Goal: Task Accomplishment & Management: Use online tool/utility

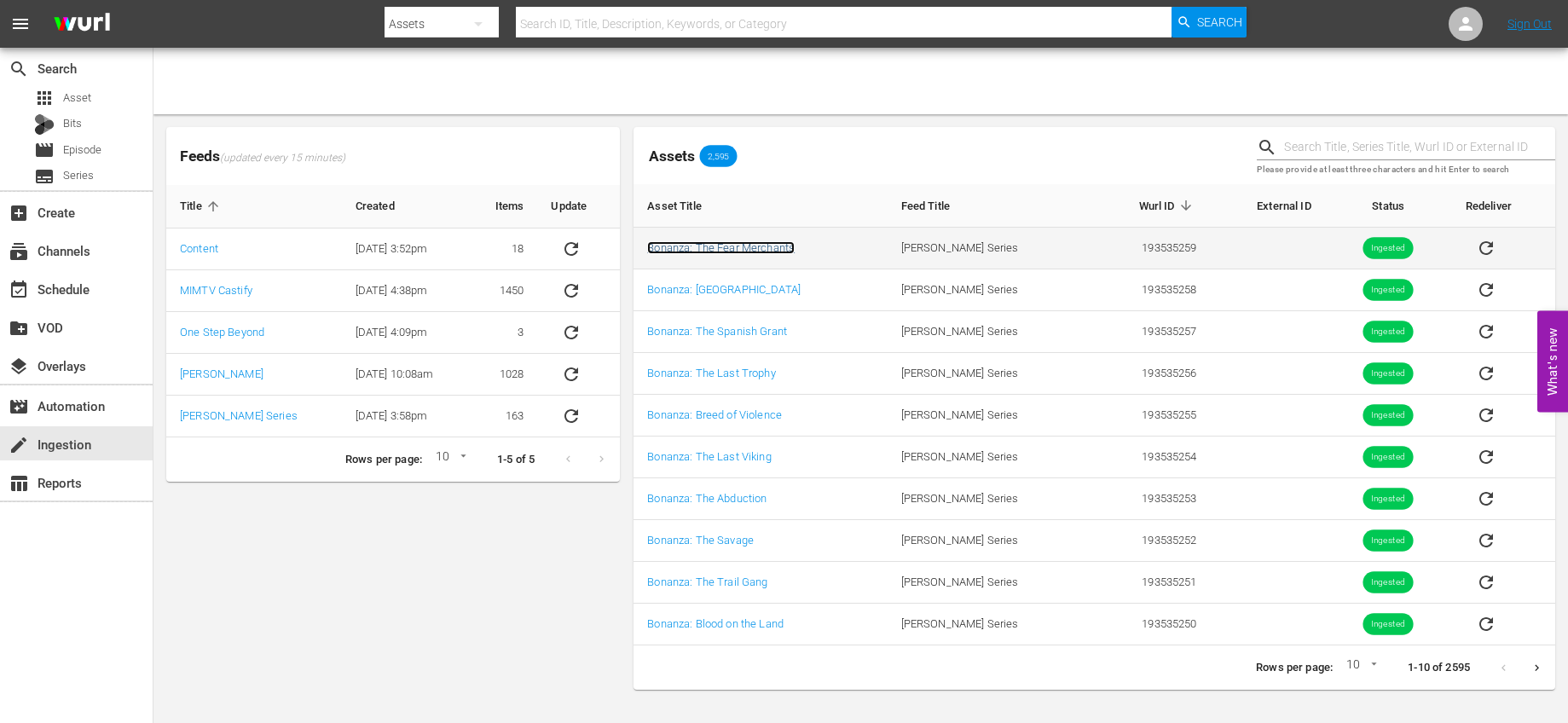
click at [749, 243] on link "Bonanza: The Fear Merchants" at bounding box center [721, 248] width 148 height 13
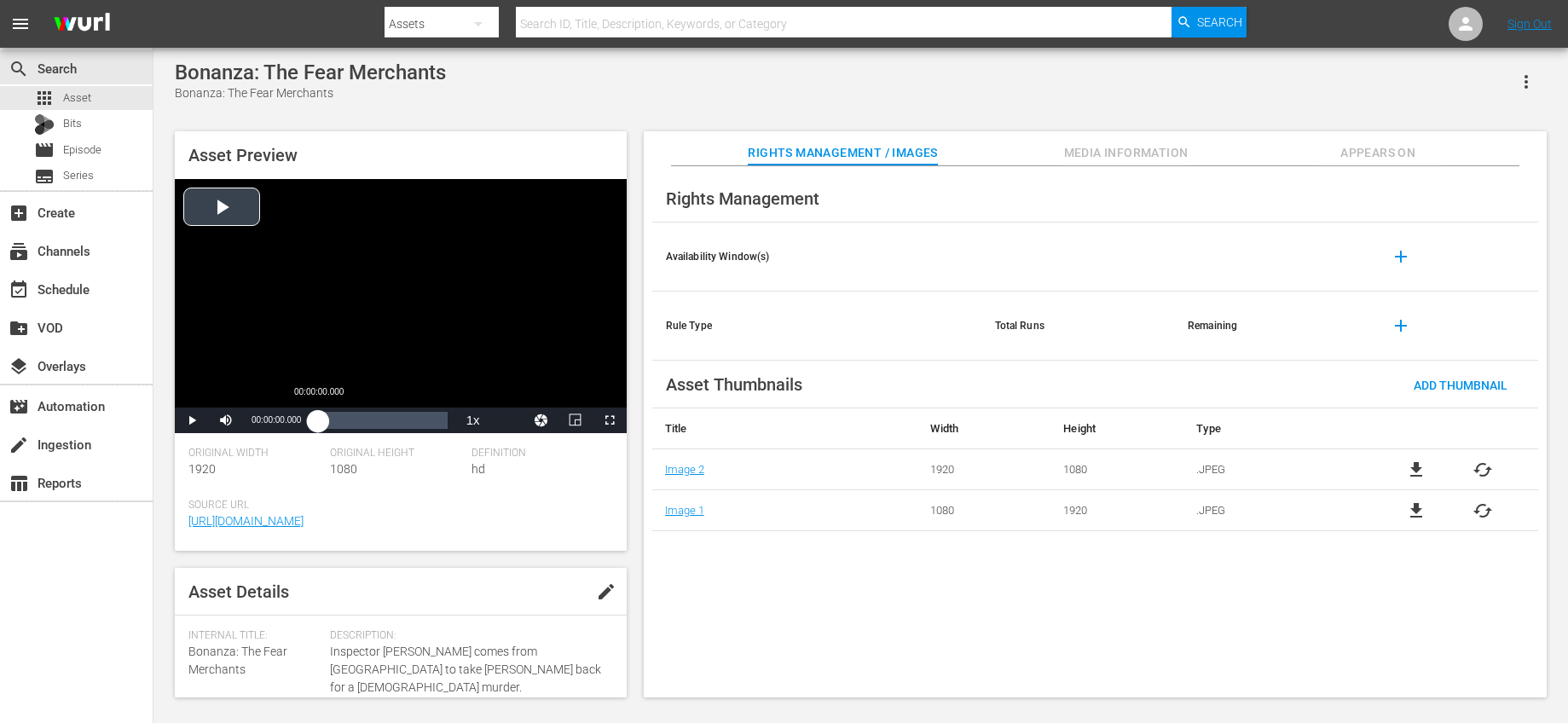
drag, startPoint x: 314, startPoint y: 418, endPoint x: 329, endPoint y: 421, distance: 15.3
click at [318, 420] on div "00:00:00.000" at bounding box center [318, 420] width 0 height 17
click at [357, 418] on div "Loaded : 8.26% 00:15:07.360 00:03:57.179" at bounding box center [383, 420] width 129 height 17
click at [192, 421] on span "Video Player" at bounding box center [192, 421] width 0 height 0
click at [65, 161] on div "movie Episode" at bounding box center [67, 150] width 67 height 24
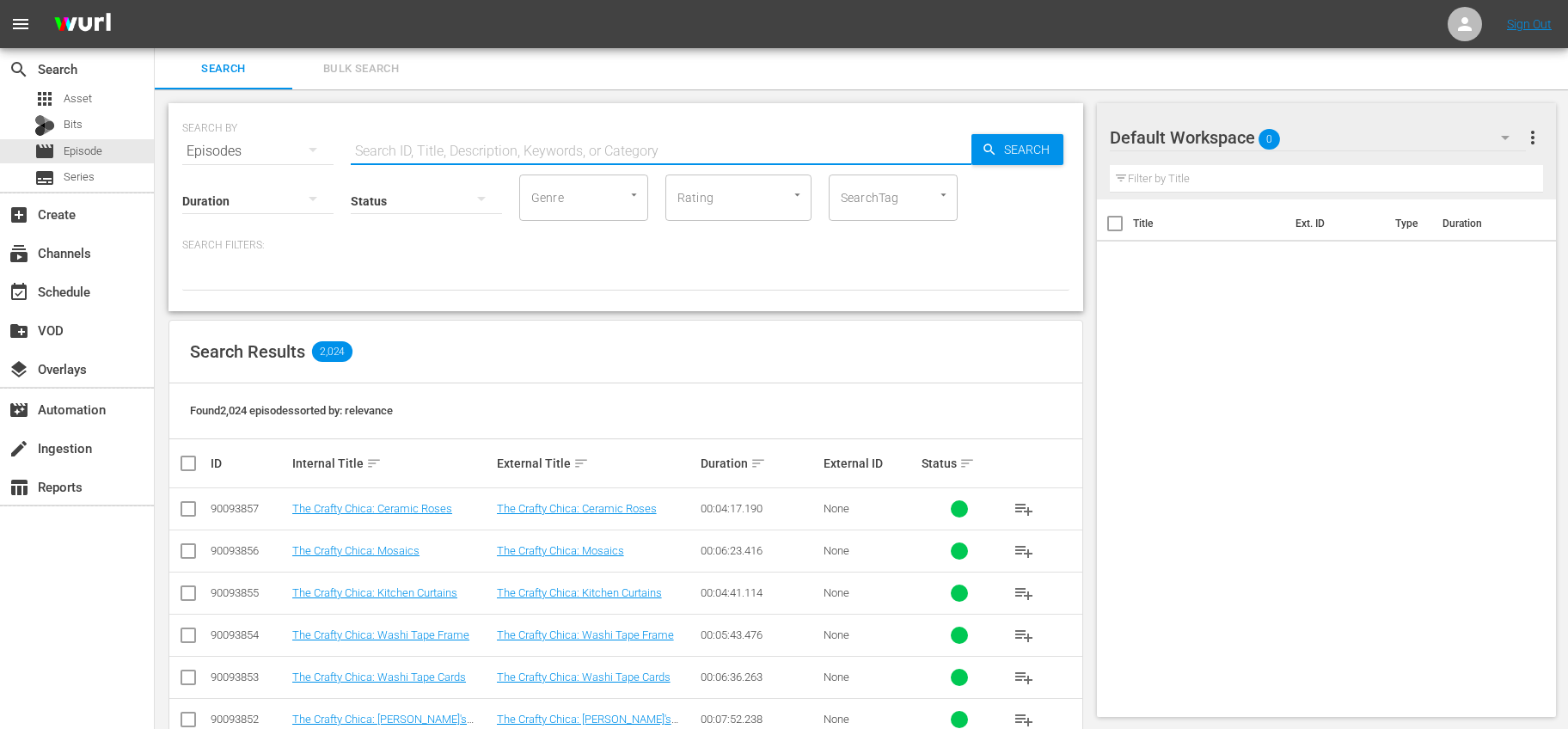
click at [434, 148] on input "text" at bounding box center [660, 151] width 620 height 41
click at [124, 97] on div "apps Asset" at bounding box center [76, 99] width 153 height 24
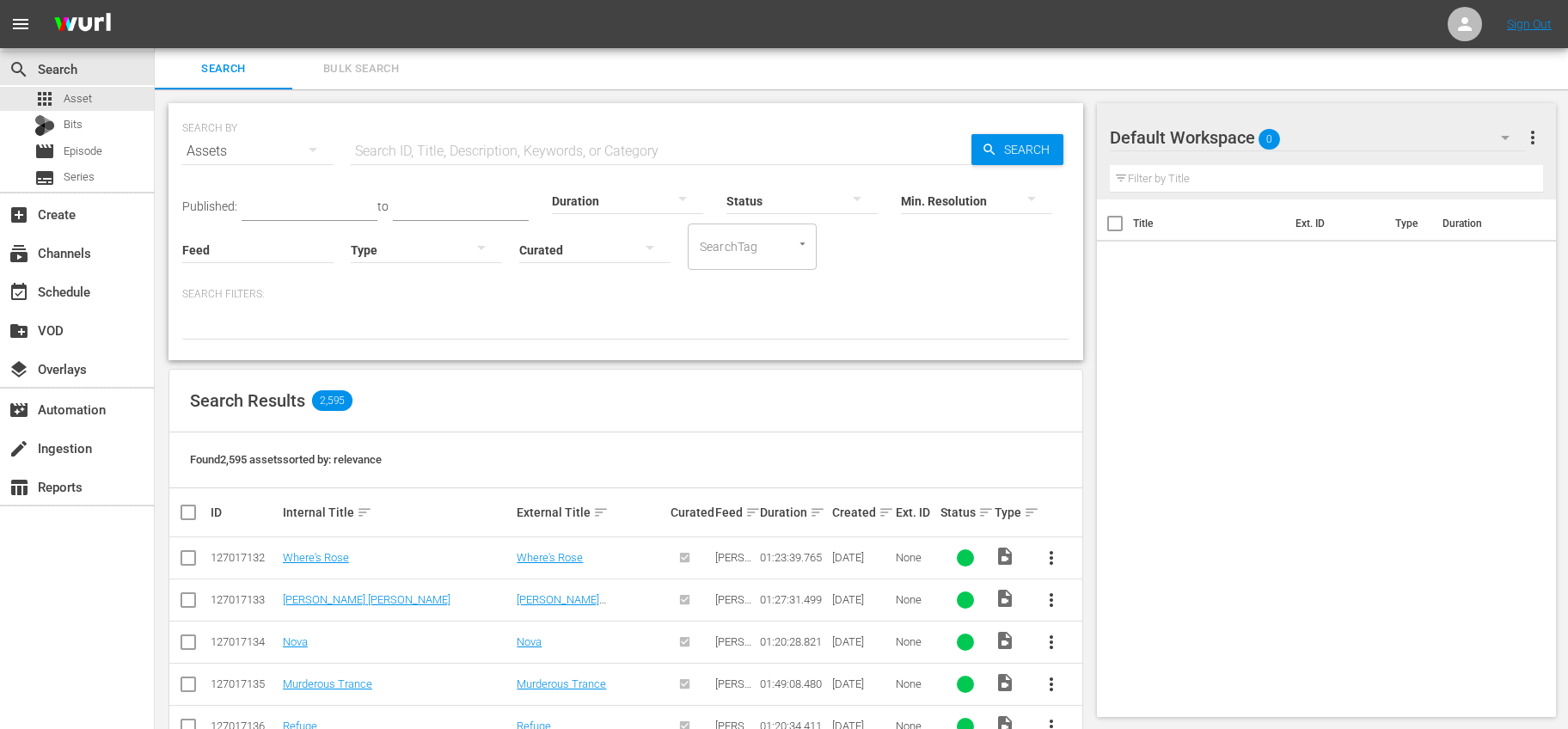
click at [518, 162] on input "text" at bounding box center [660, 151] width 620 height 41
type input "bonanza"
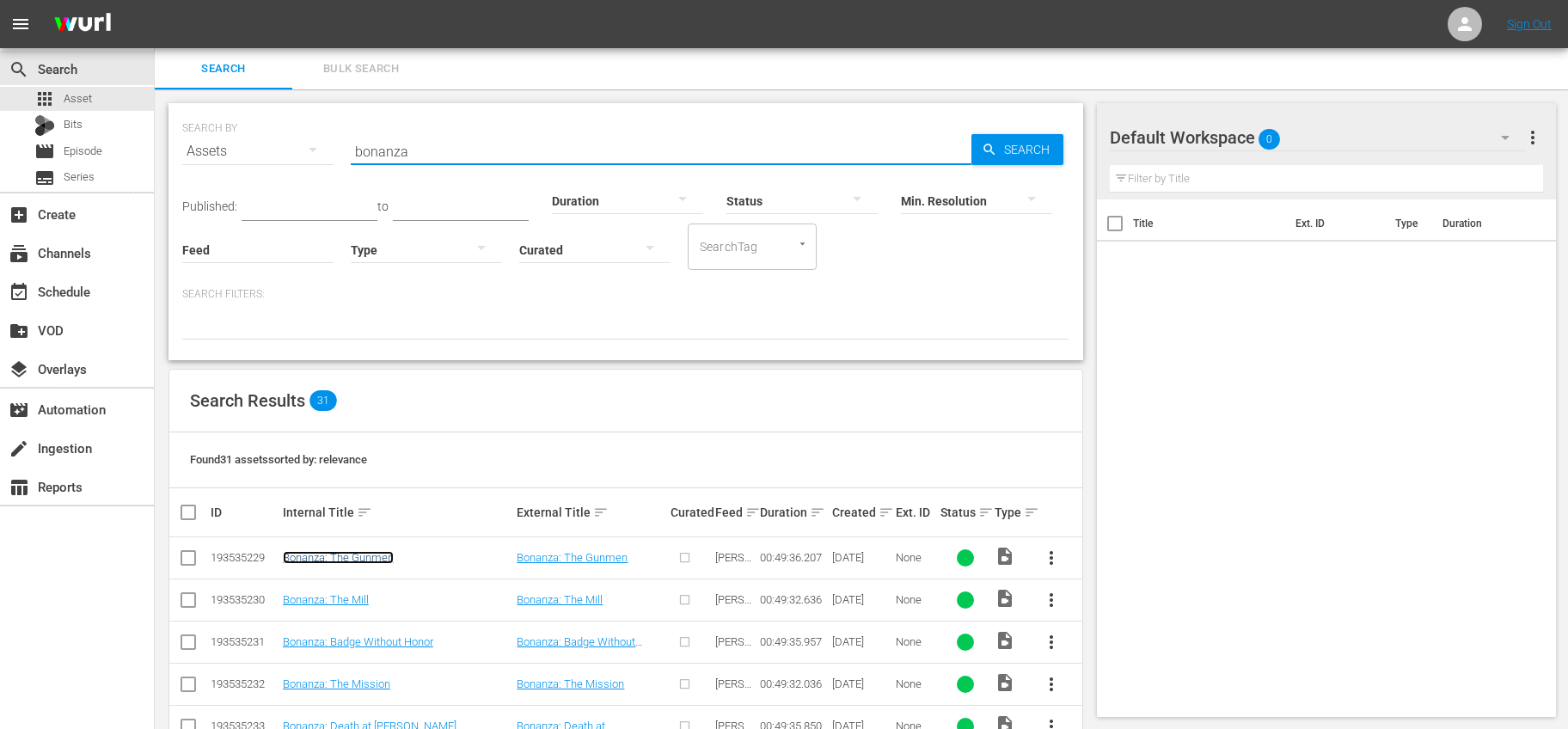
click at [365, 557] on link "Bonanza: The Gunmen" at bounding box center [338, 557] width 111 height 13
click at [189, 557] on input "checkbox" at bounding box center [188, 561] width 20 height 20
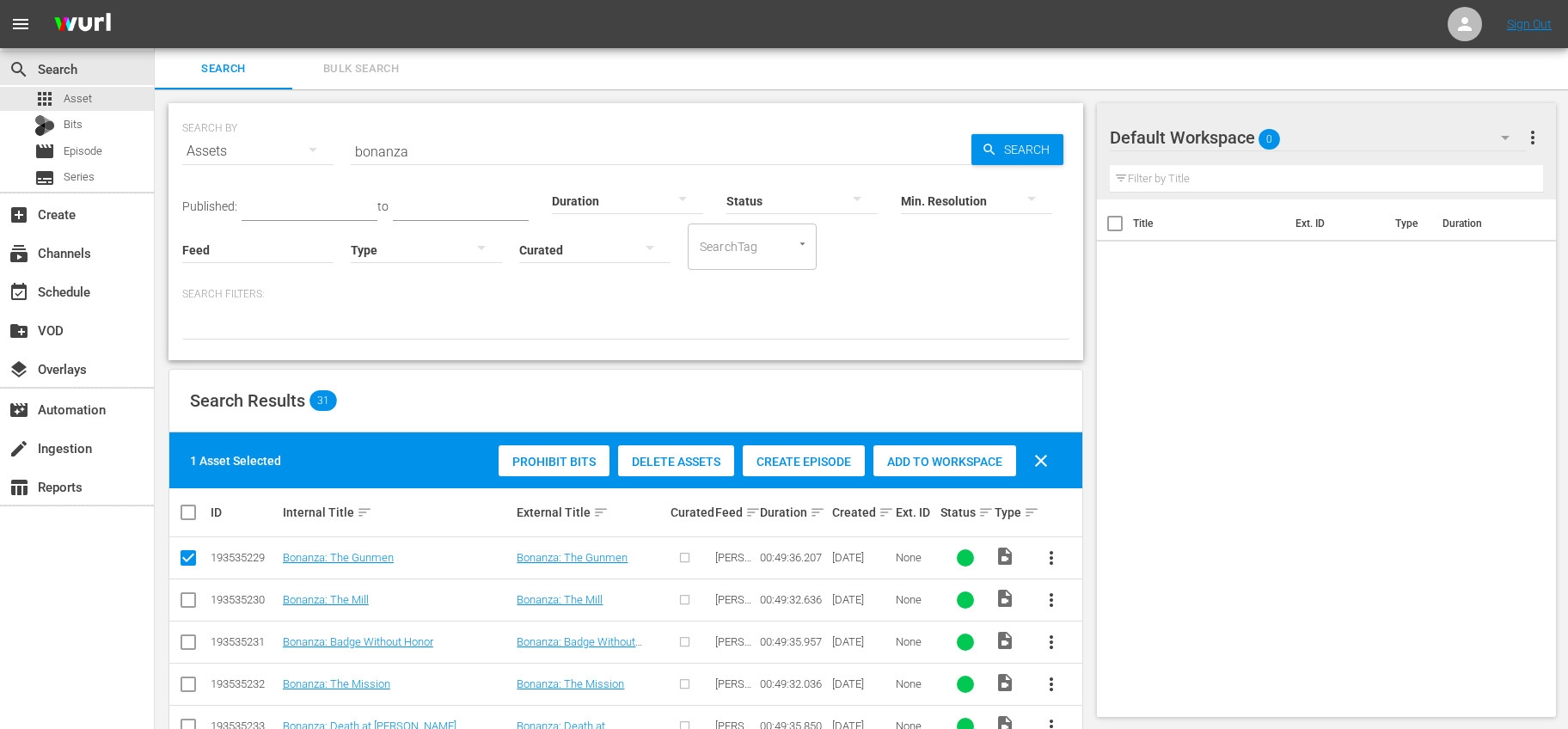
click at [766, 461] on span "Create Episode" at bounding box center [804, 461] width 122 height 14
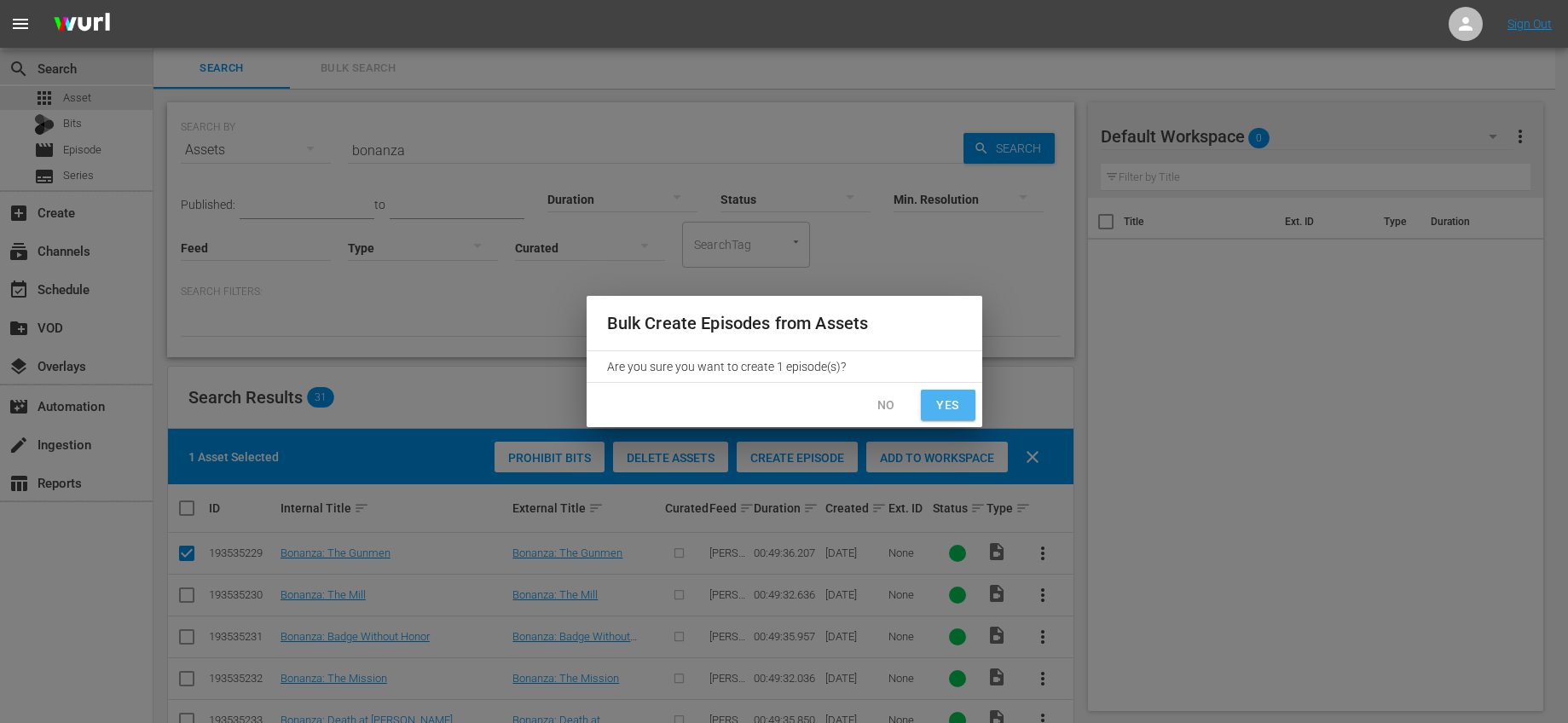
click at [961, 400] on button "Yes" at bounding box center [947, 405] width 54 height 31
checkbox input "false"
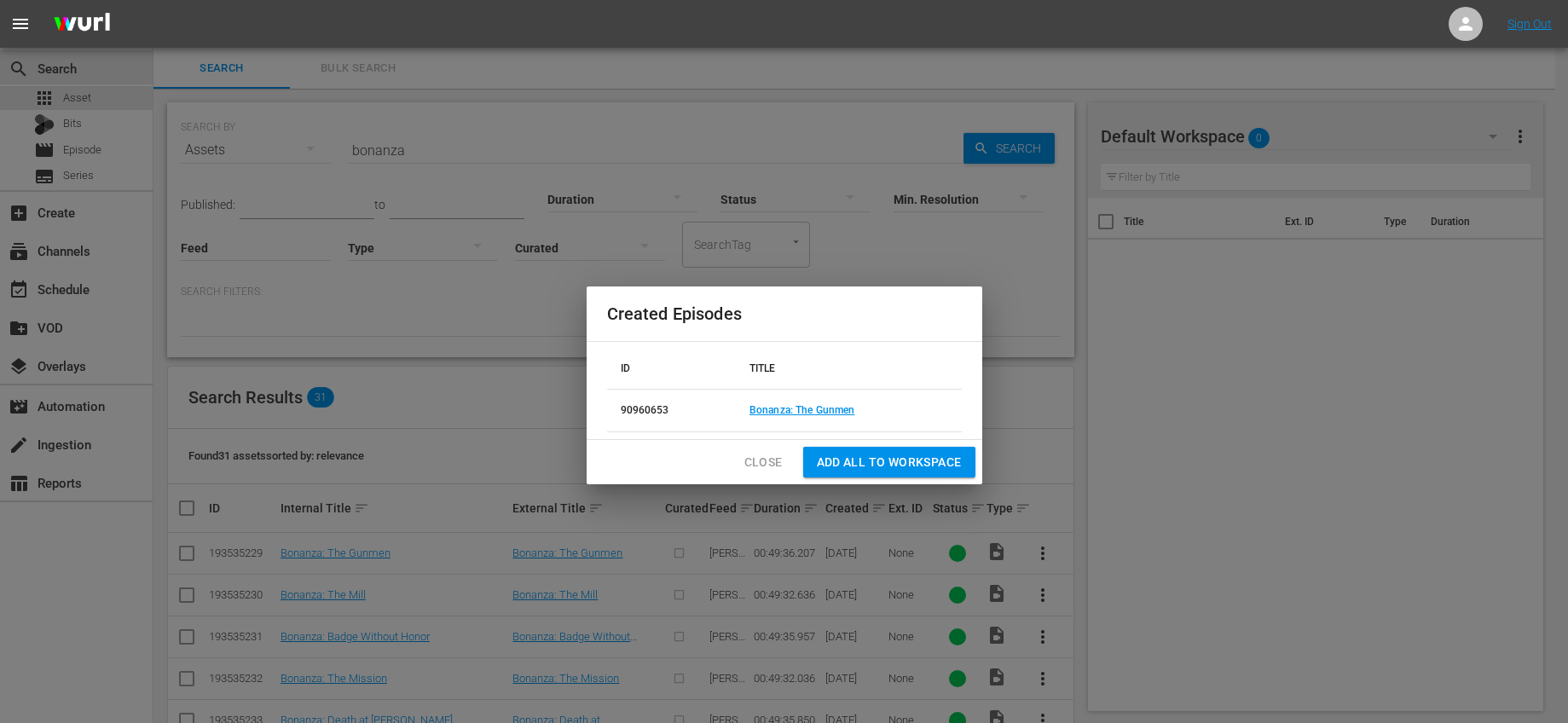
click at [900, 460] on span "Add all to Workspace" at bounding box center [888, 462] width 145 height 21
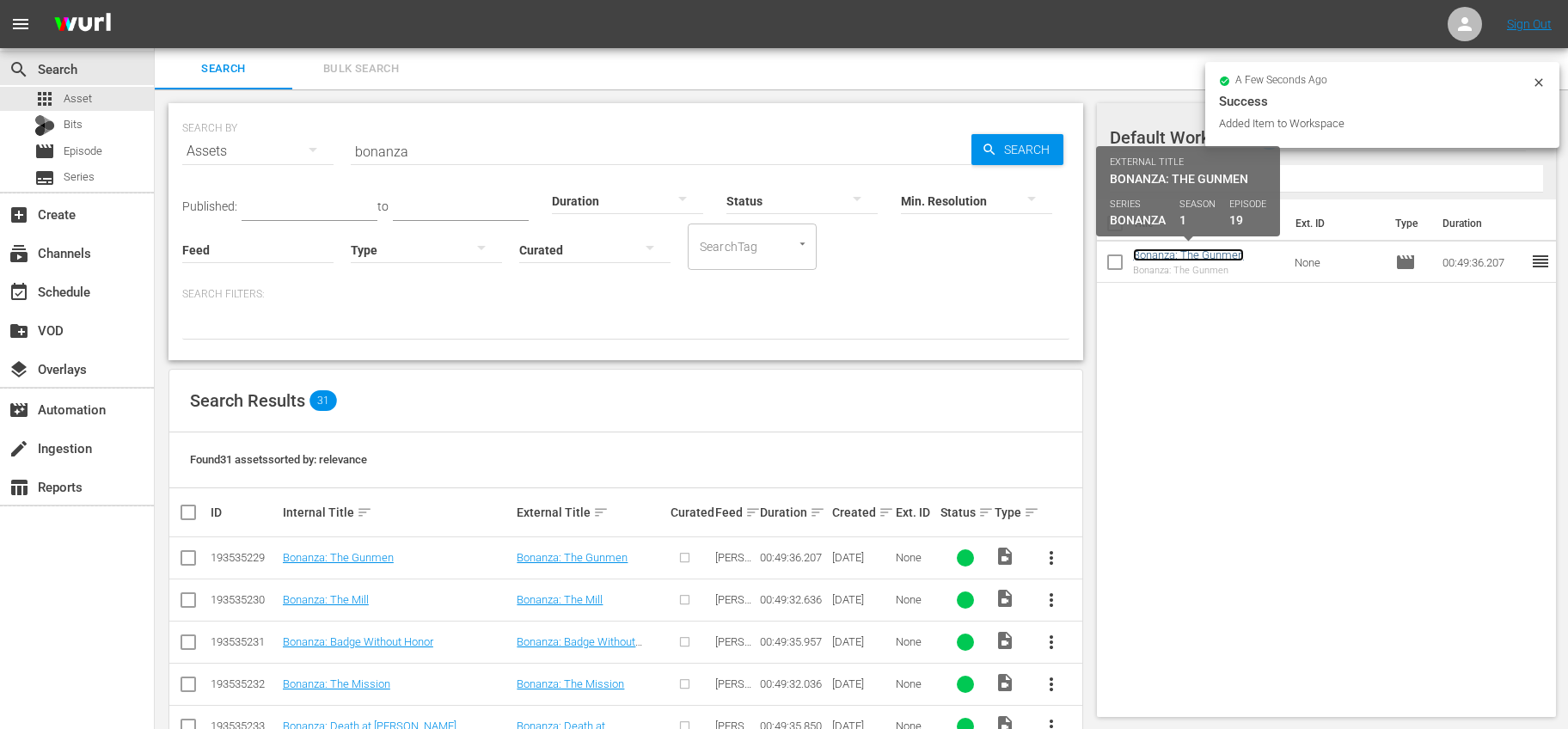
click at [1227, 252] on link "Bonanza: The Gunmen" at bounding box center [1188, 255] width 111 height 13
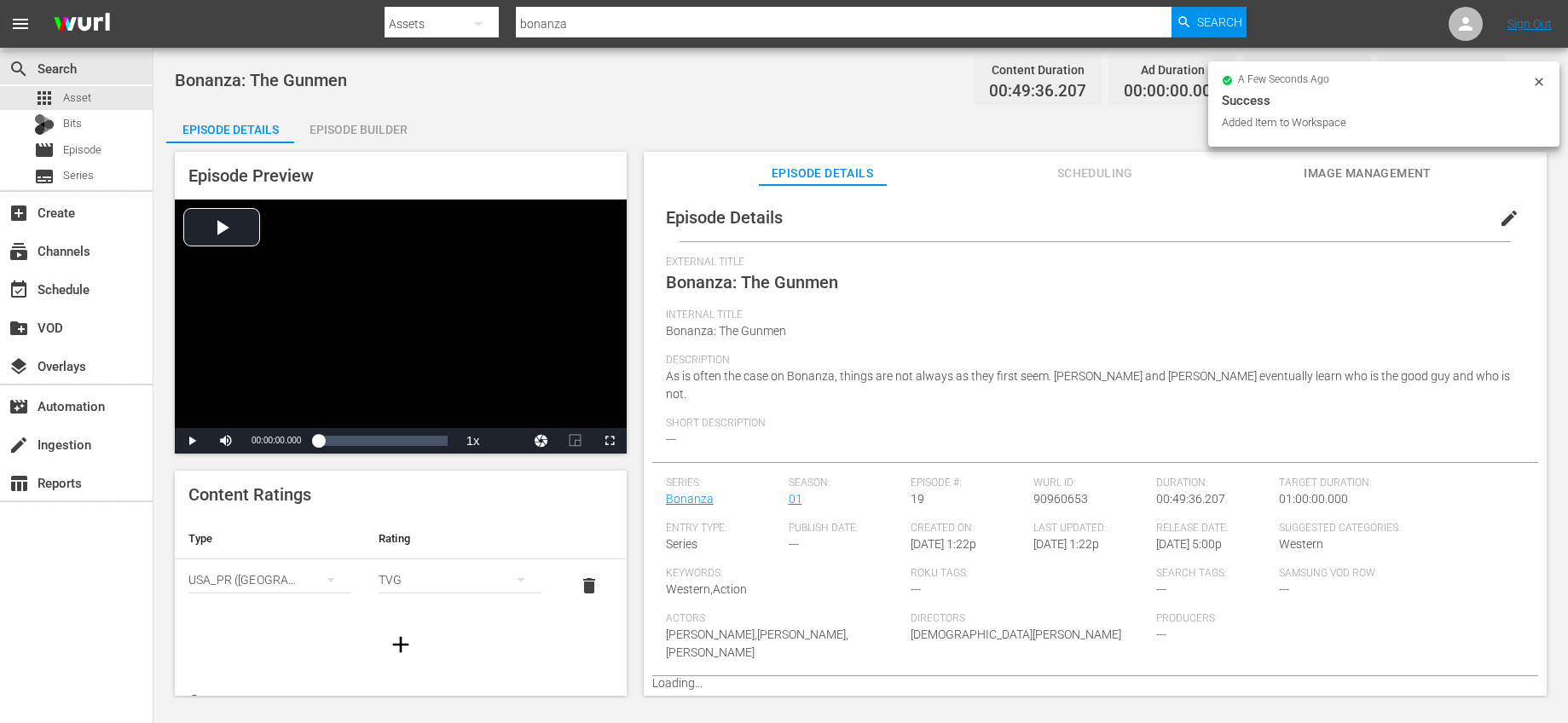
click at [342, 129] on div "Episode Builder" at bounding box center [358, 129] width 128 height 41
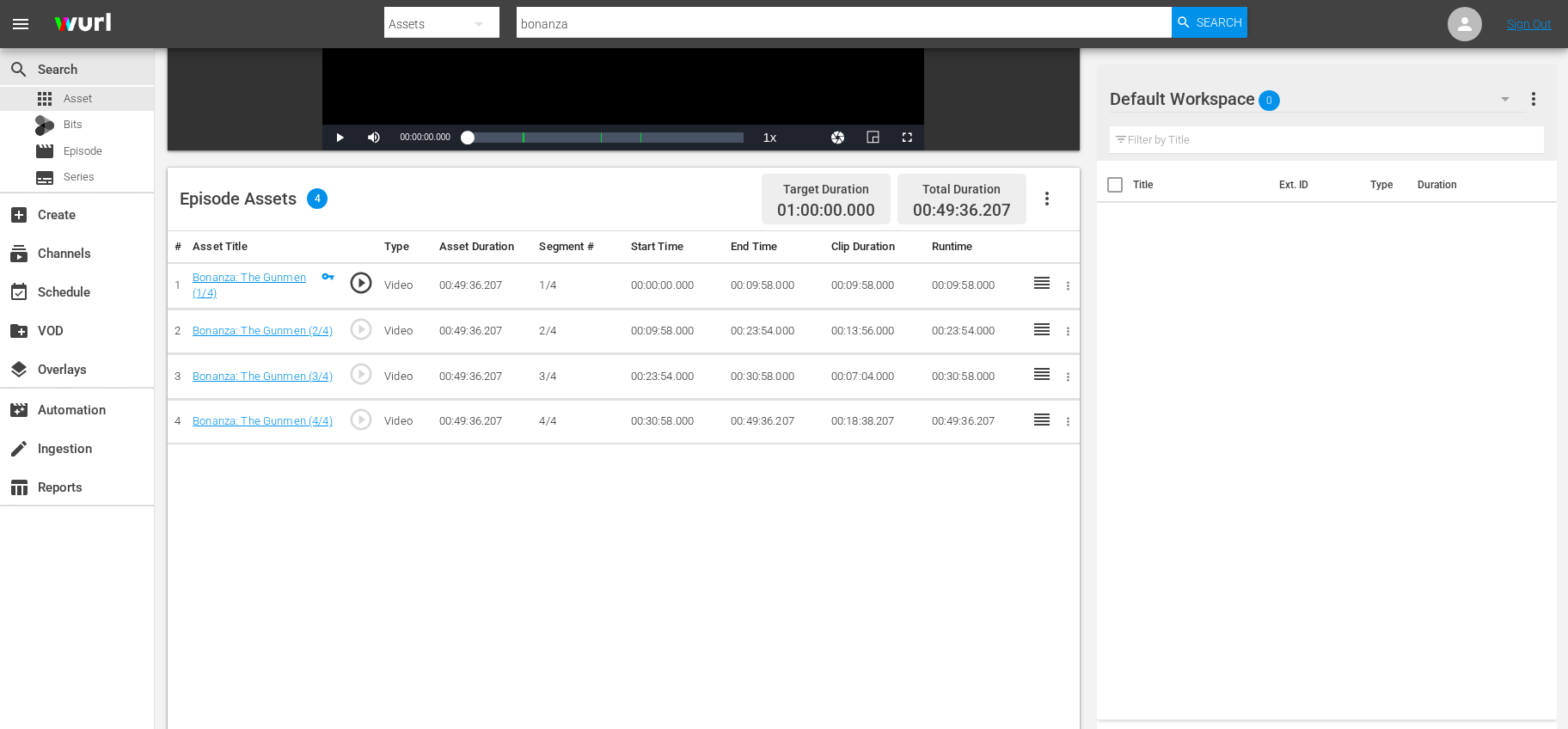
scroll to position [313, 0]
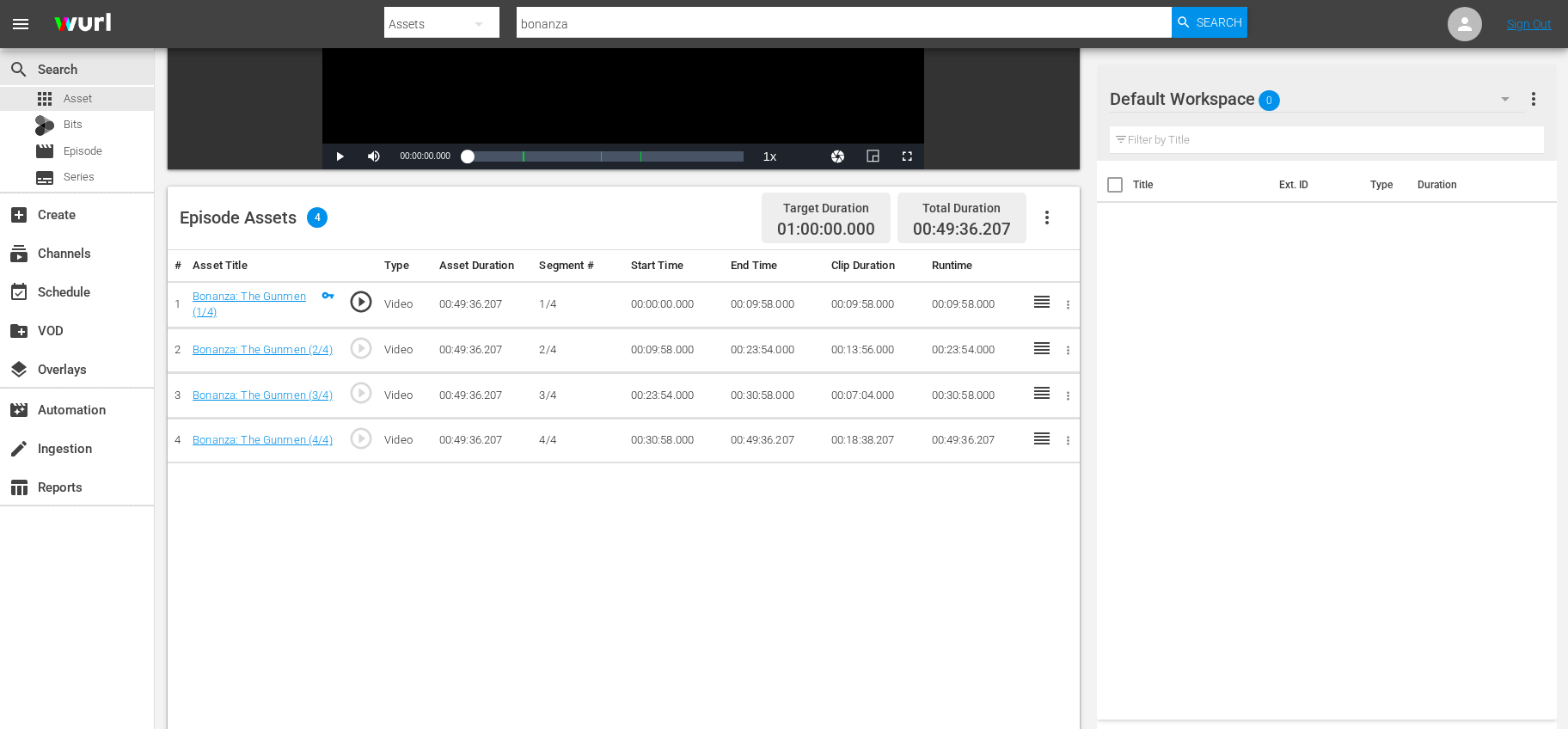
click at [1052, 221] on icon "button" at bounding box center [1047, 218] width 20 height 20
click at [1071, 228] on div "Fill with Ads" at bounding box center [1098, 224] width 117 height 41
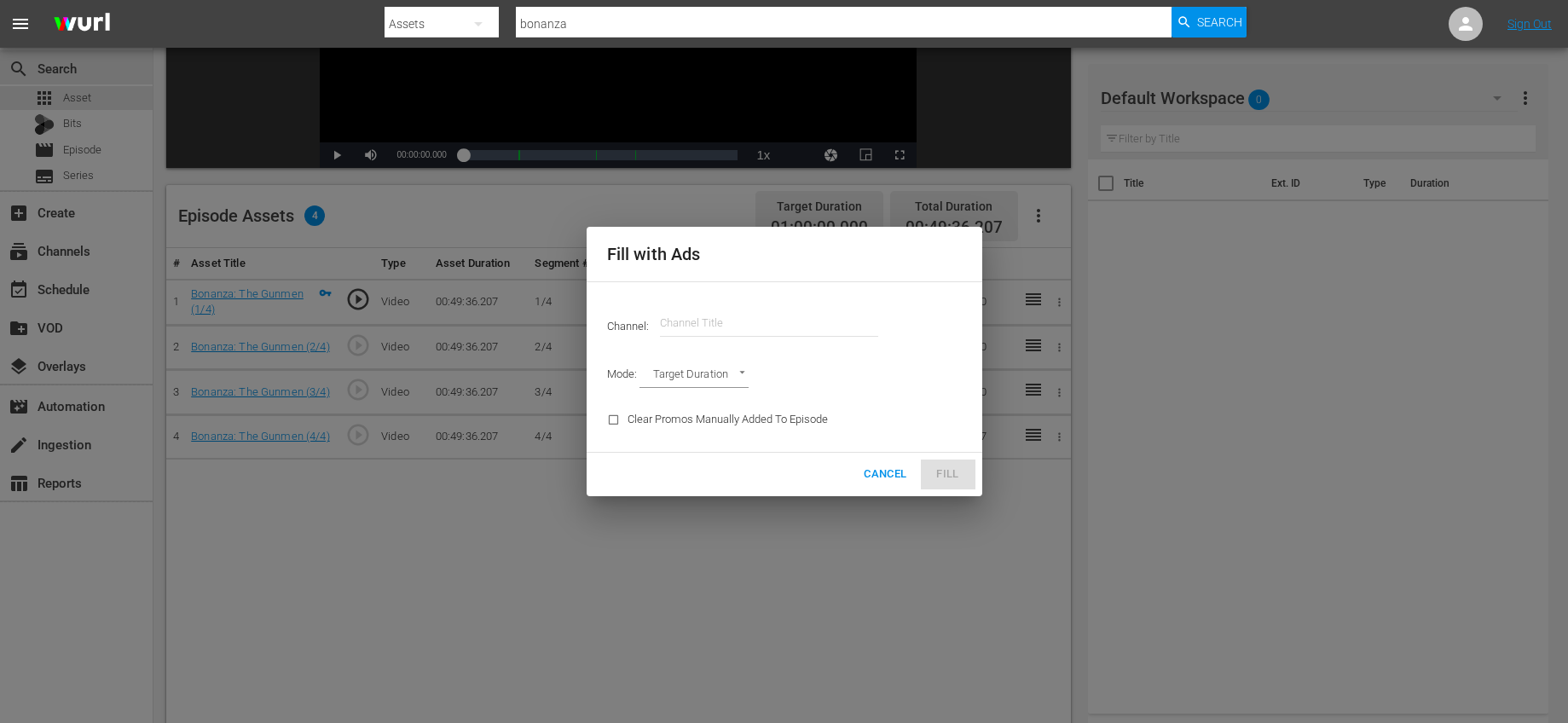
click at [779, 326] on input "text" at bounding box center [768, 323] width 219 height 41
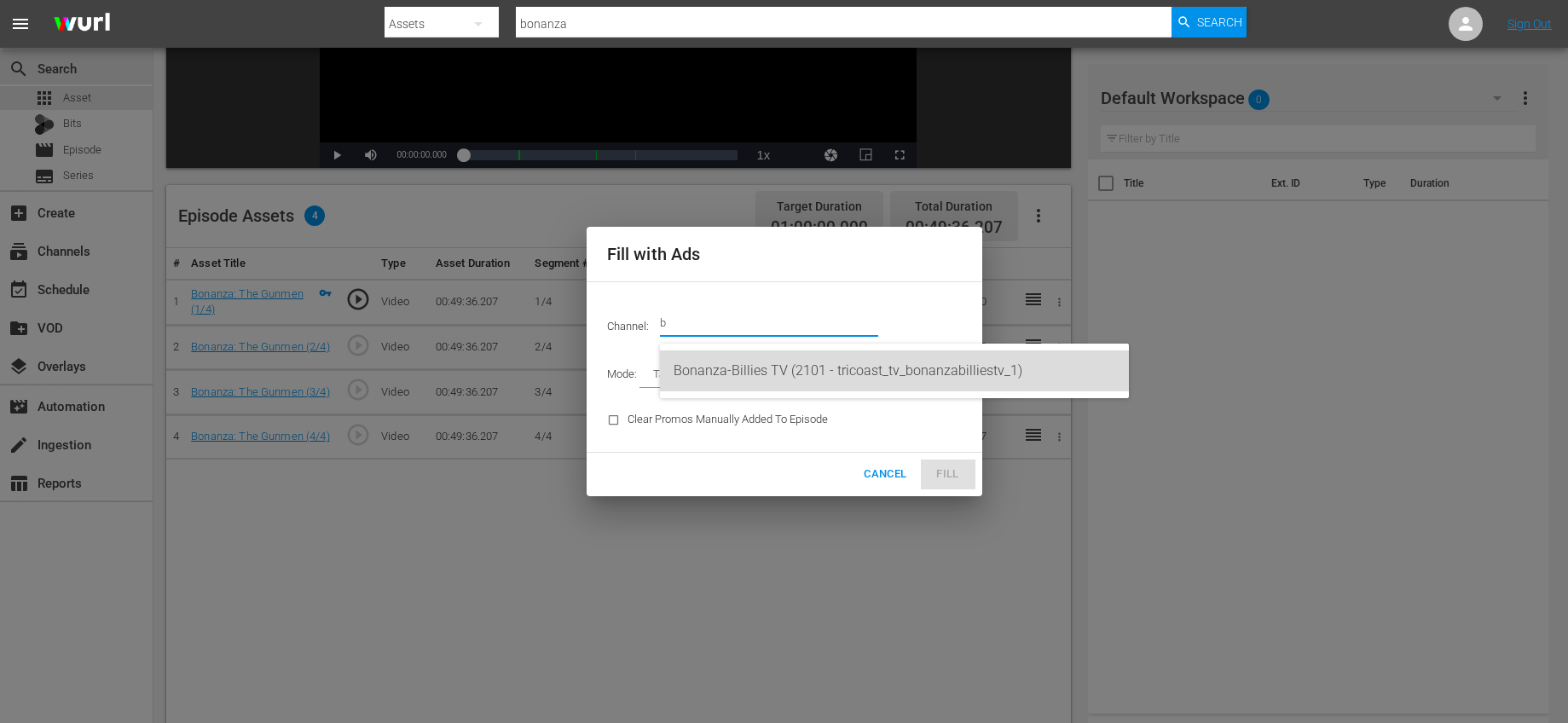
click at [786, 379] on div "Bonanza-Billies TV (2101 - tricoast_tv_bonanzabilliestv_1)" at bounding box center [894, 371] width 442 height 41
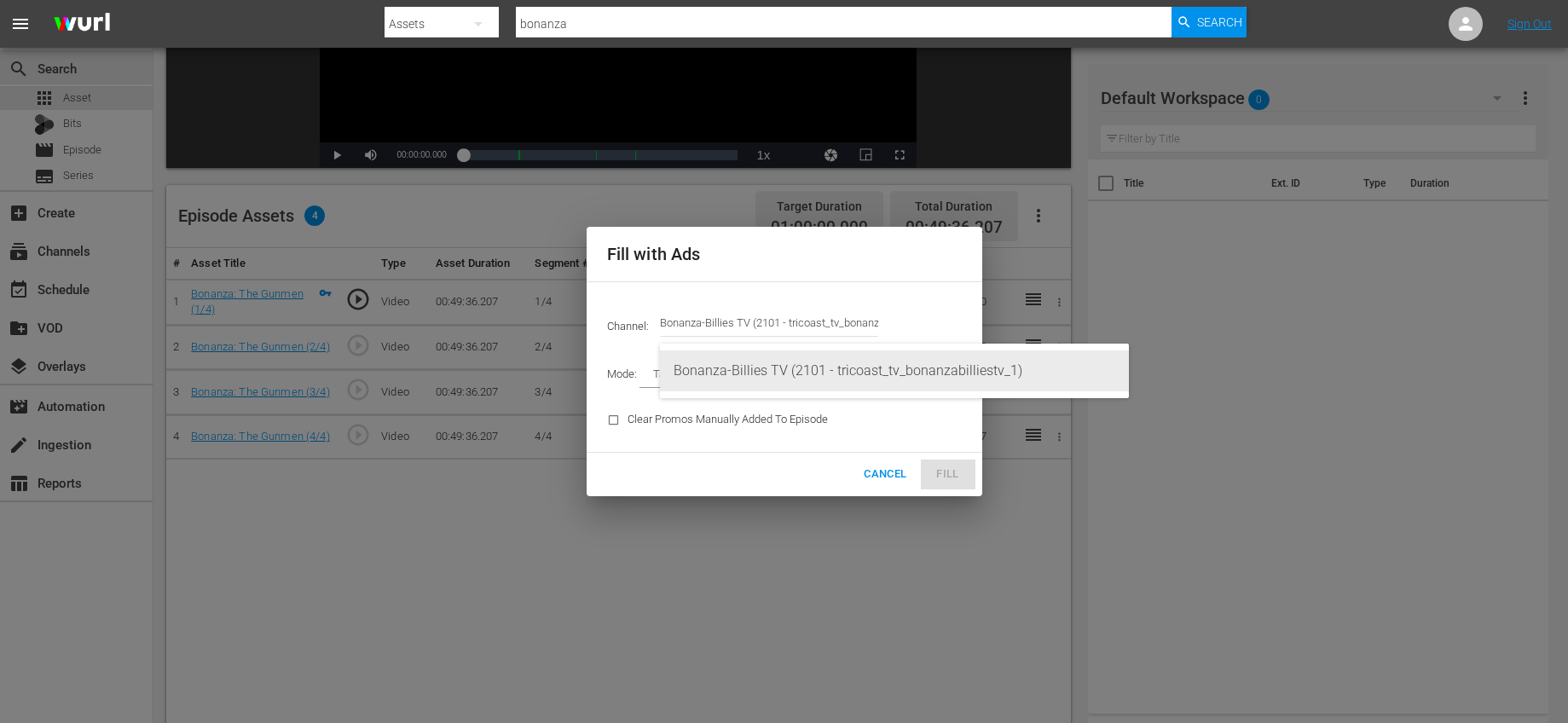
type input "Bonanza-Billies TV (2101)"
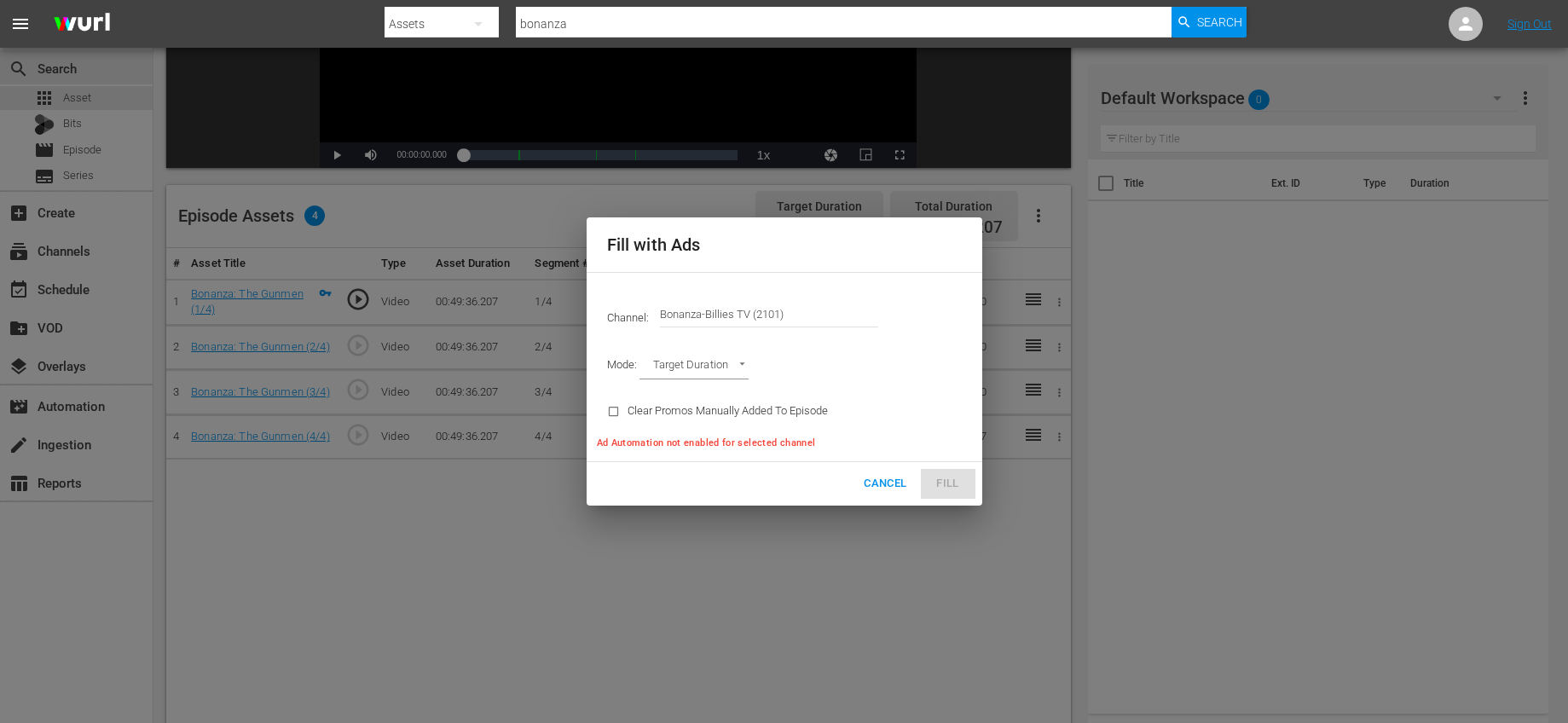
click at [730, 363] on body "menu Search By Assets Search ID, Title, Description, Keywords, or Category bona…" at bounding box center [784, 51] width 1568 height 723
click at [722, 390] on li "Ad Break Duration" at bounding box center [702, 395] width 125 height 29
type input "AD_BREAK_DURATION"
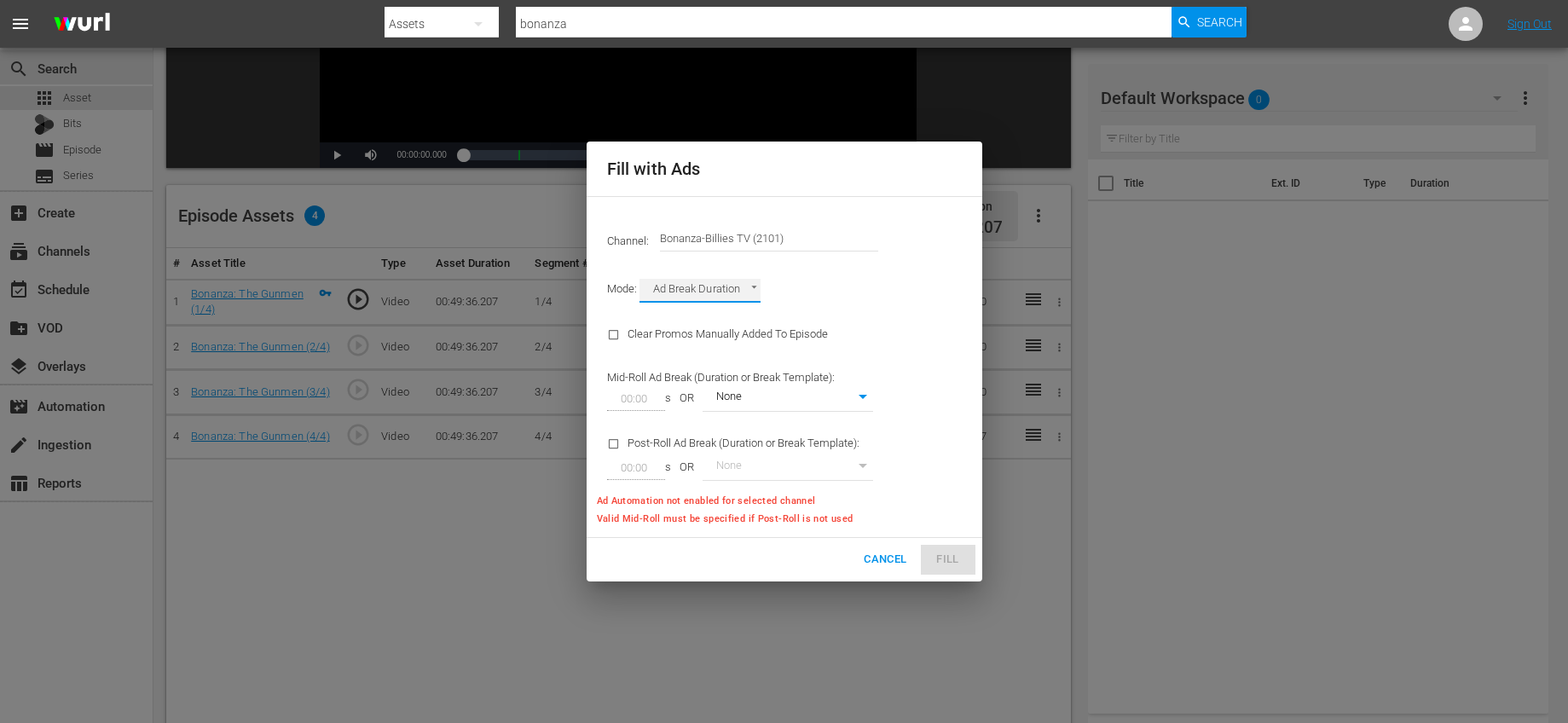
type input "0"
click at [876, 558] on span "Cancel" at bounding box center [885, 559] width 42 height 19
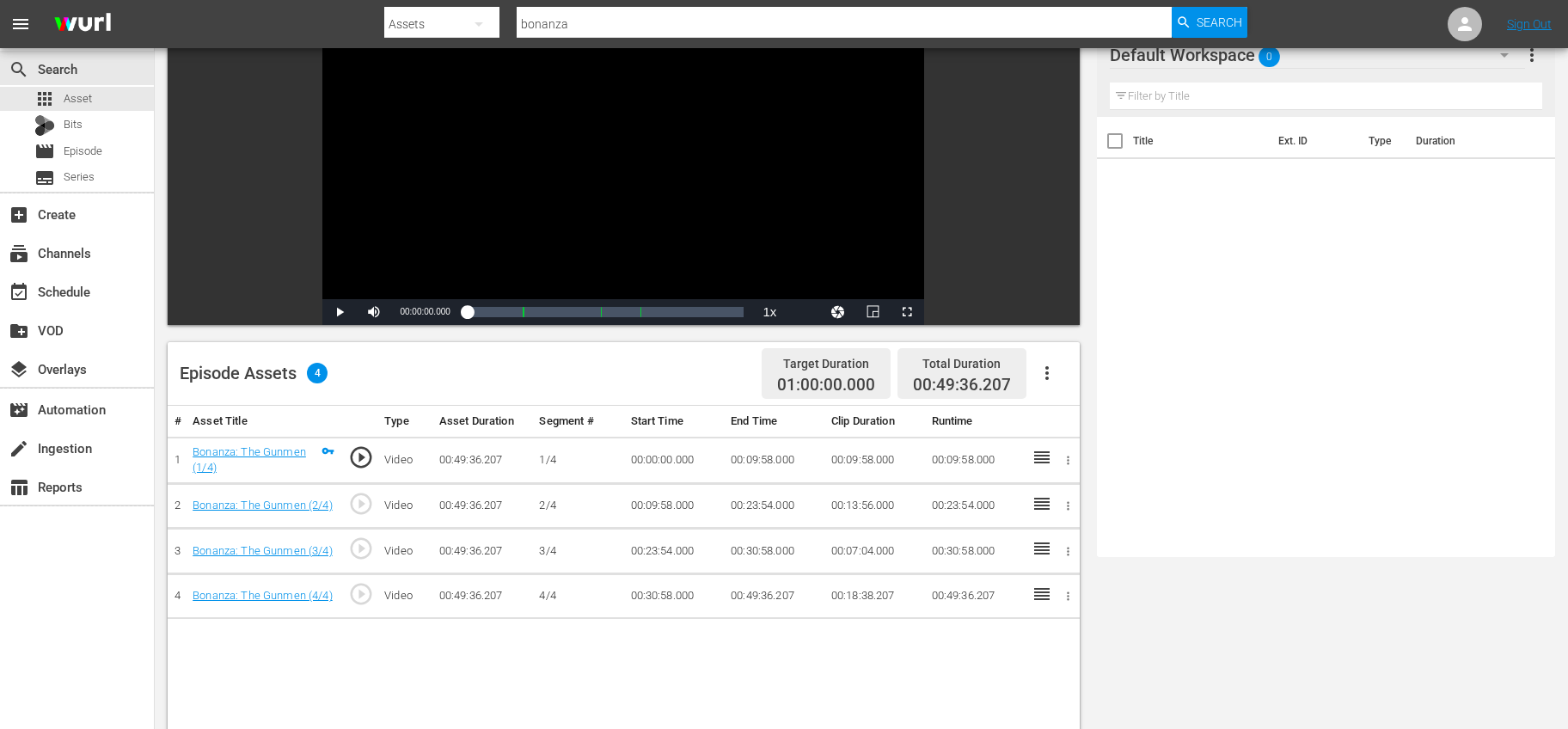
scroll to position [0, 0]
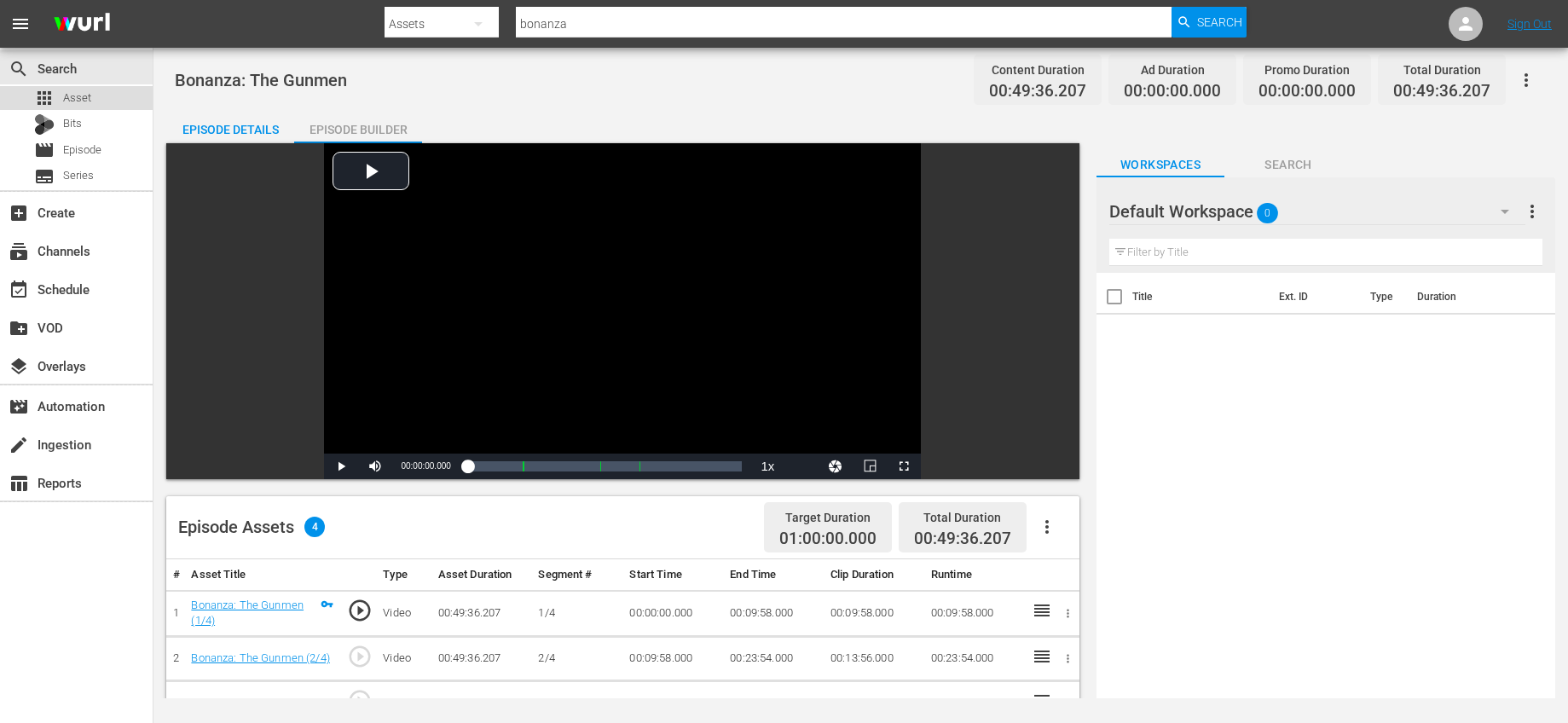
click at [88, 97] on span "Asset" at bounding box center [77, 98] width 29 height 17
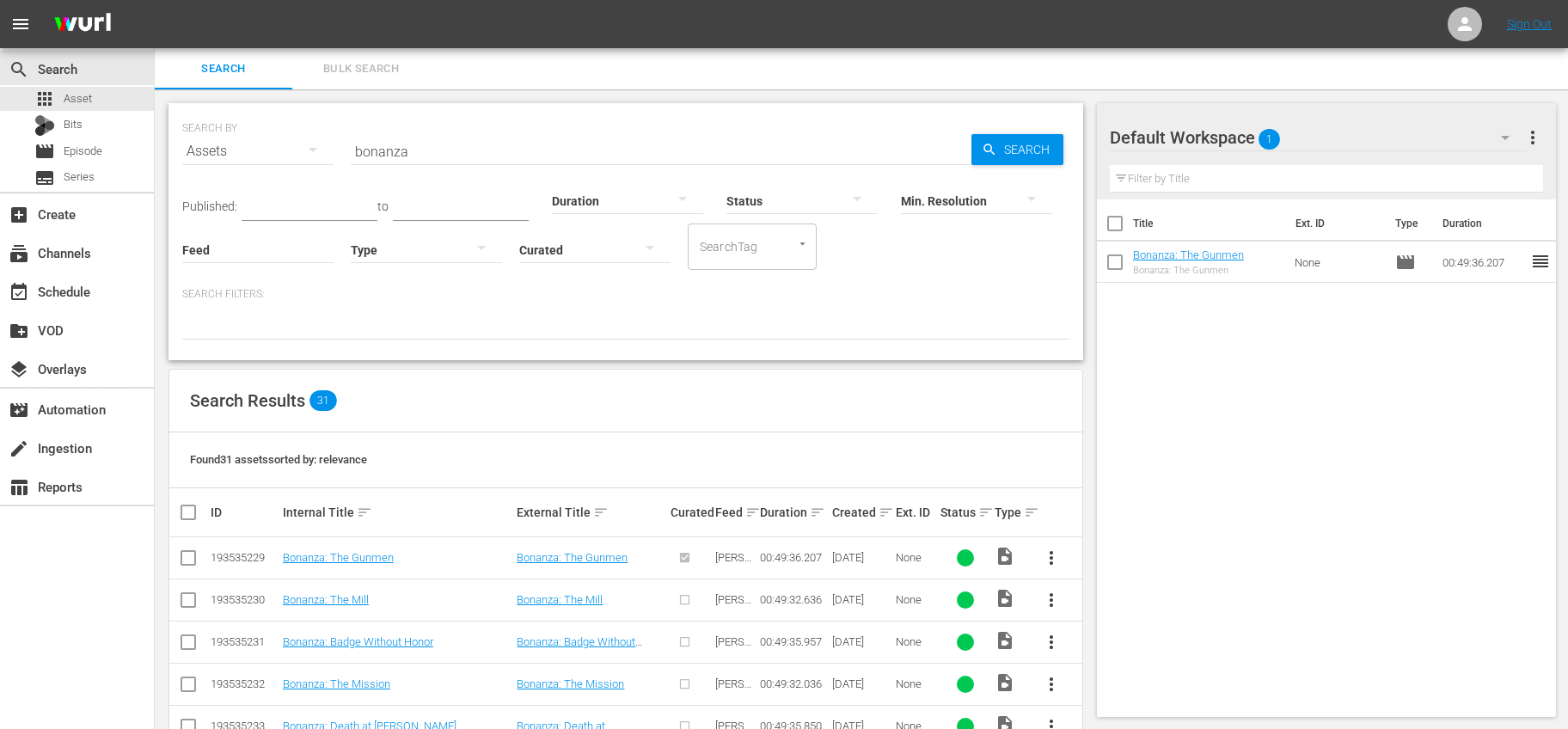
click at [1116, 262] on input "checkbox" at bounding box center [1114, 265] width 36 height 36
checkbox input "true"
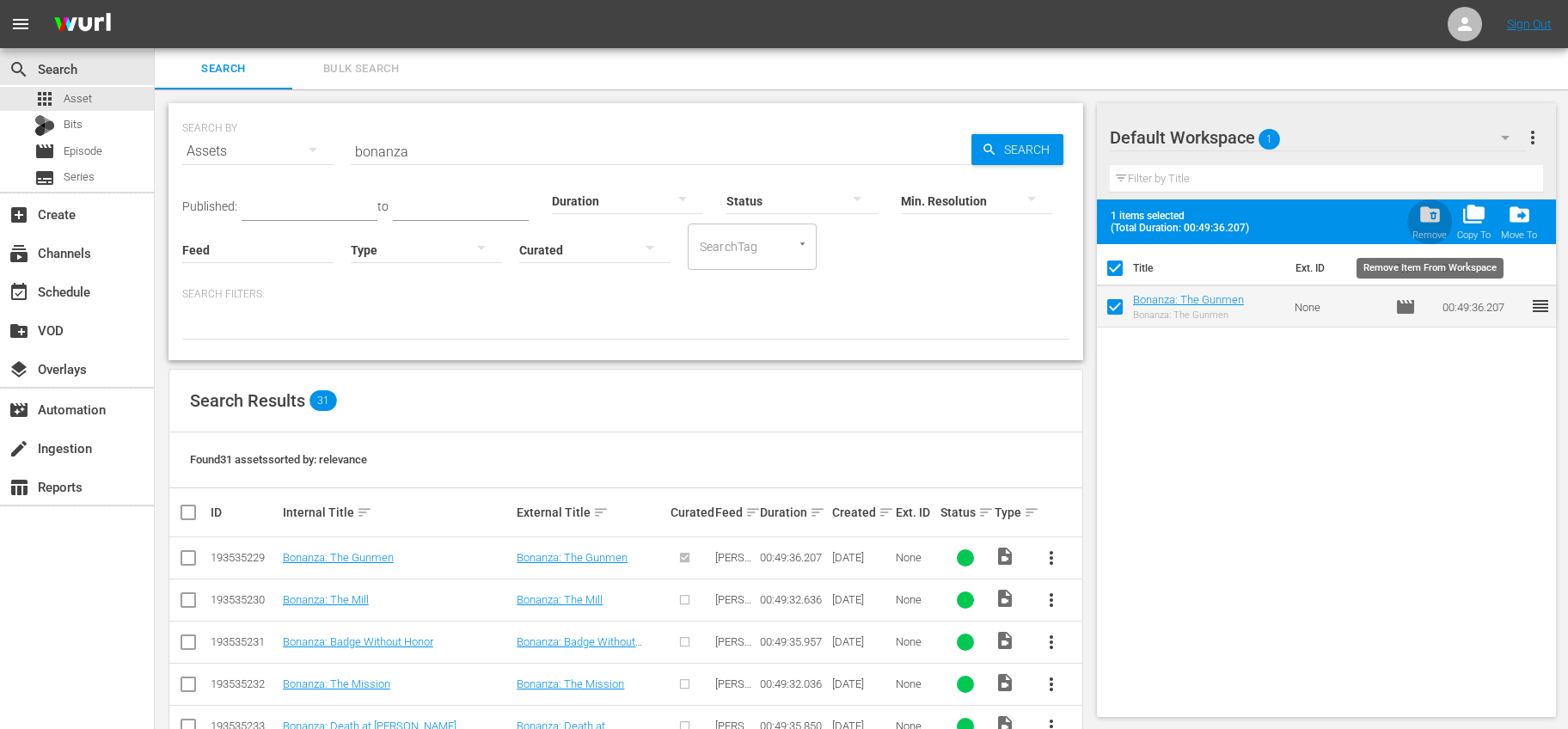
click at [1435, 217] on span "folder_delete" at bounding box center [1429, 214] width 23 height 23
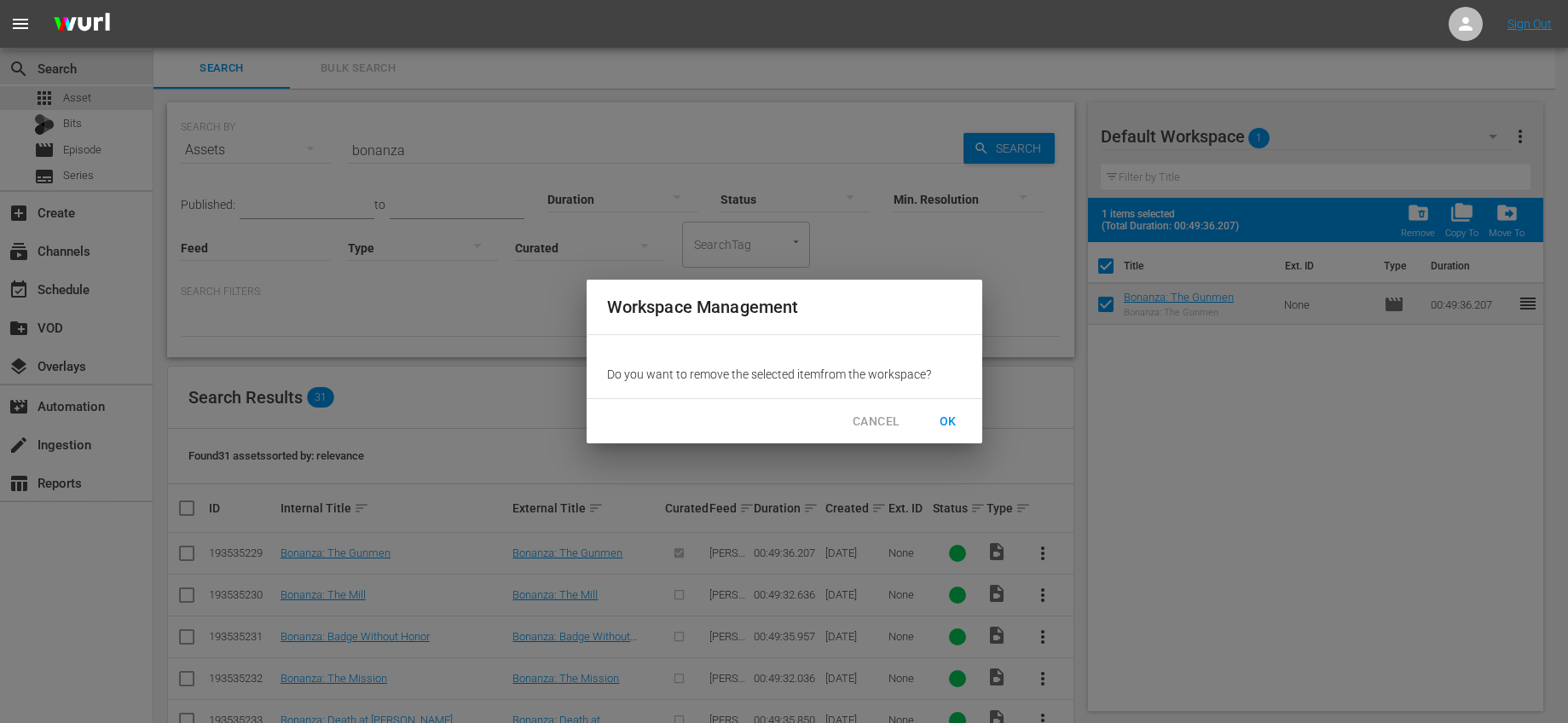
click at [951, 421] on span "OK" at bounding box center [948, 421] width 28 height 21
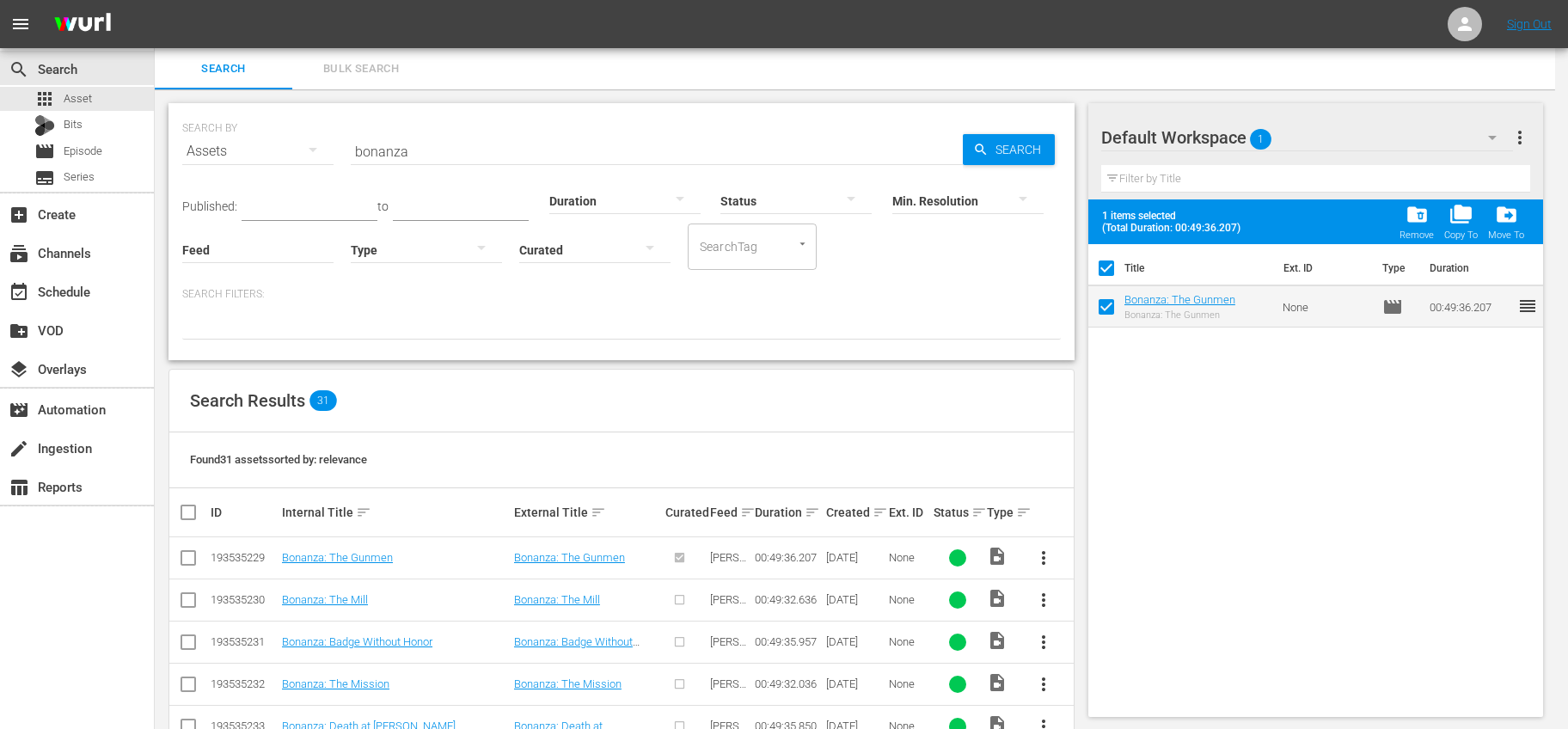
checkbox input "false"
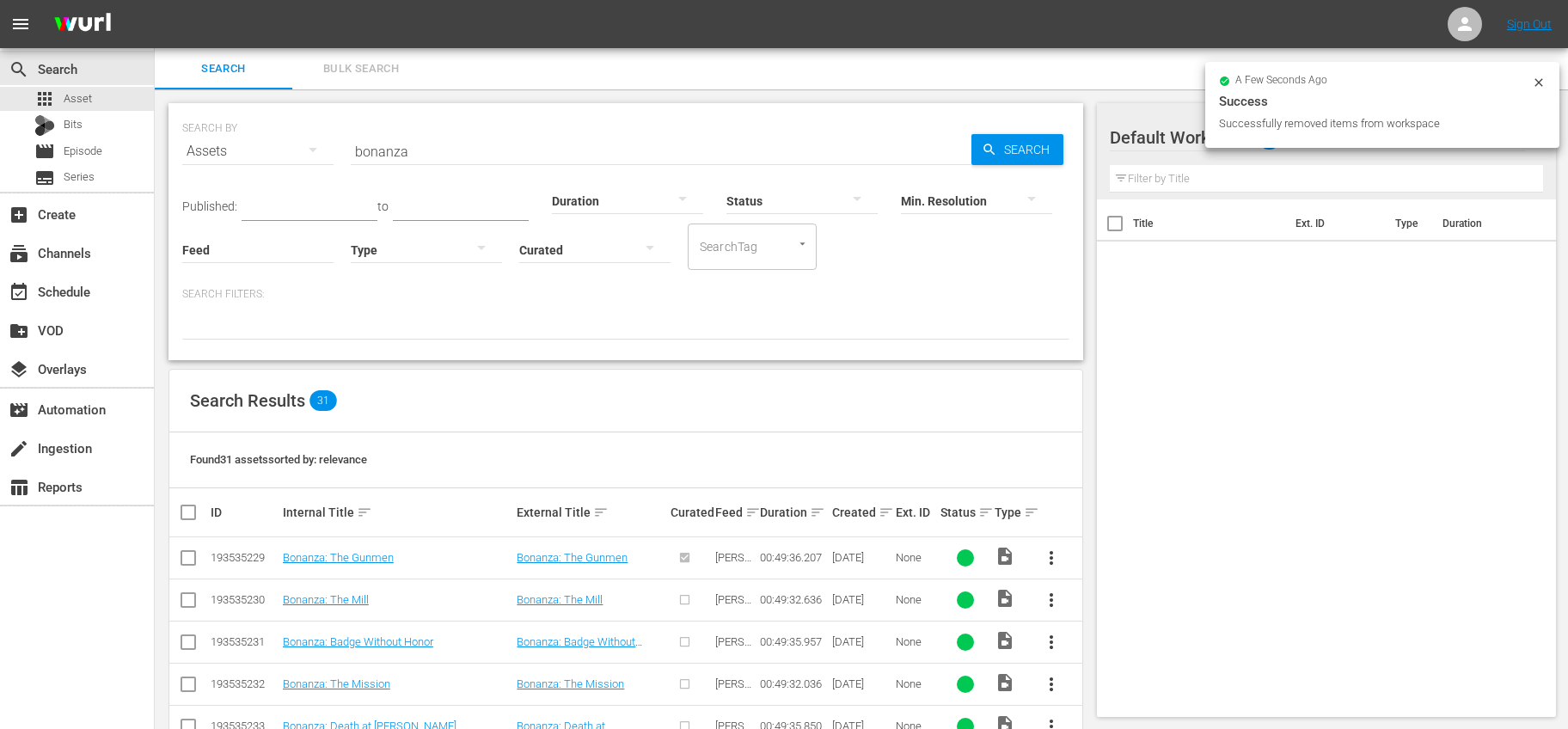
click at [1050, 550] on span "more_vert" at bounding box center [1051, 558] width 20 height 20
click at [1112, 686] on div "Episode" at bounding box center [1144, 688] width 117 height 41
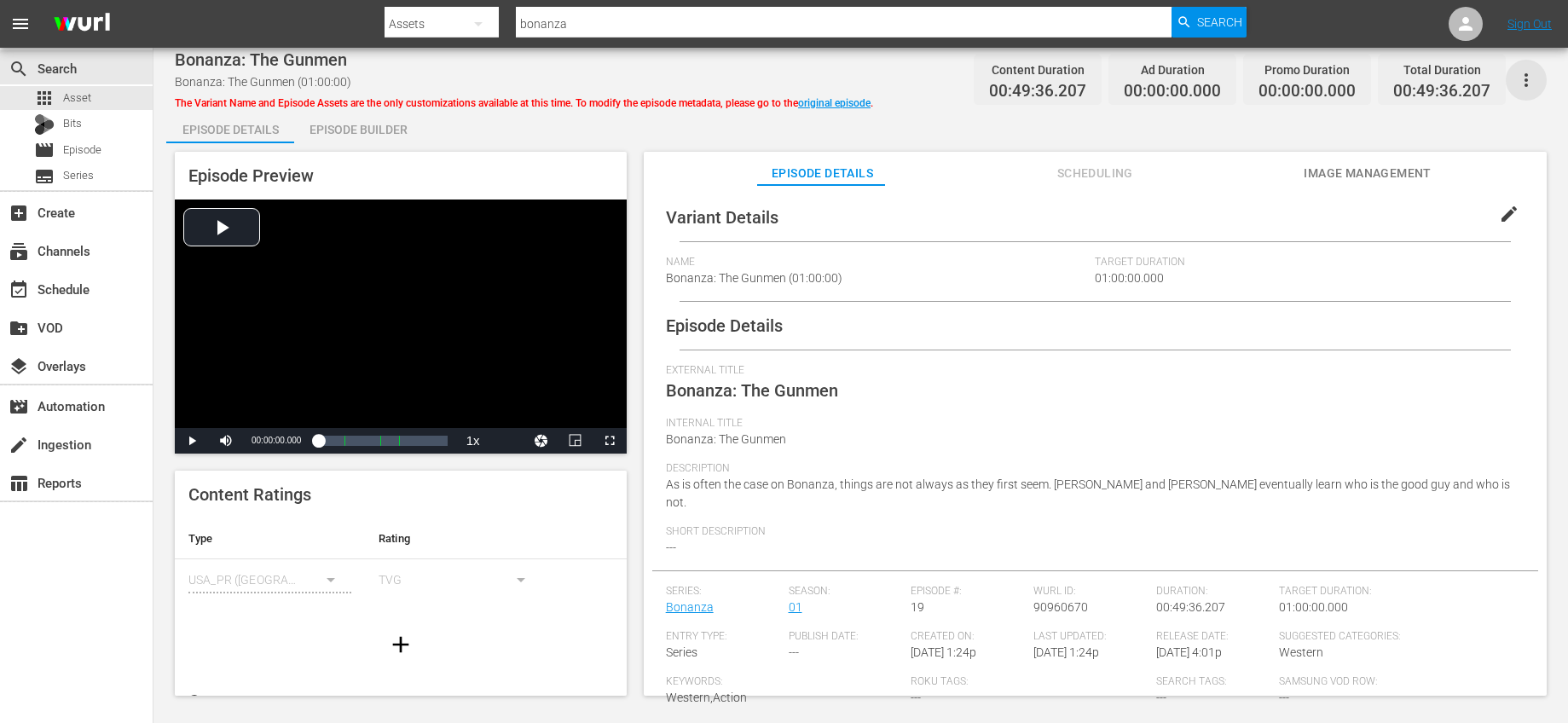
click at [1515, 77] on icon "button" at bounding box center [1526, 80] width 20 height 20
click at [1412, 137] on div "DELETE VARIANT" at bounding box center [1438, 141] width 163 height 41
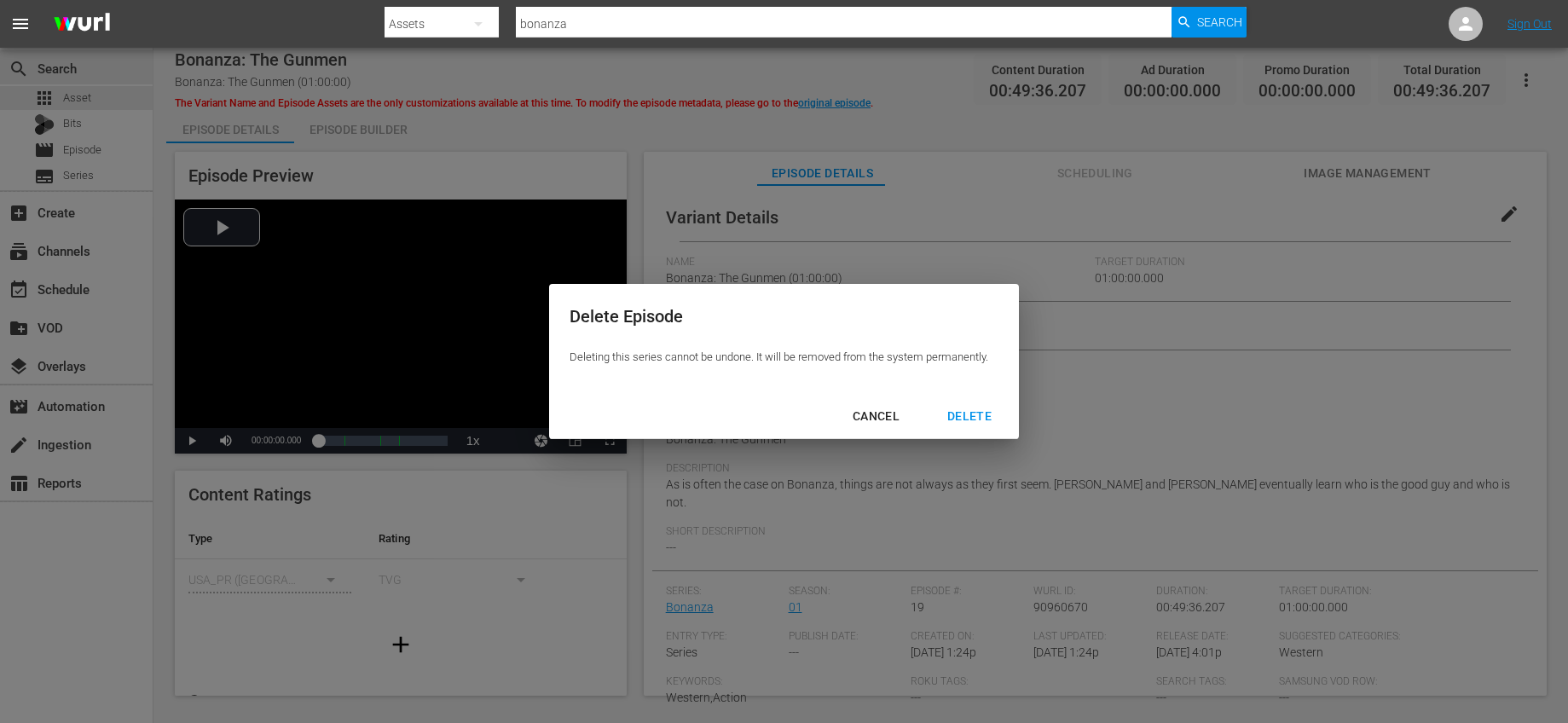
click at [975, 415] on div "DELETE" at bounding box center [969, 416] width 72 height 21
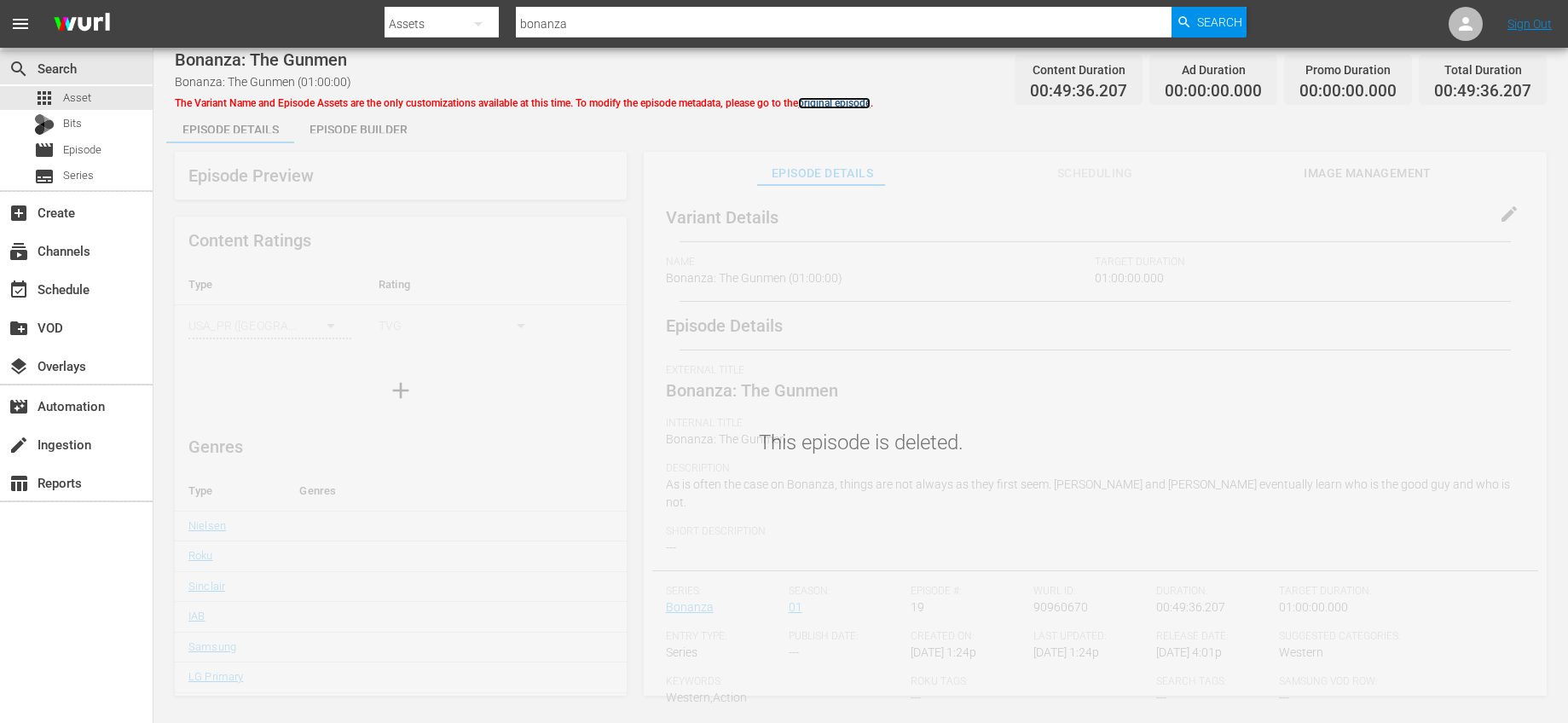
click at [841, 103] on link "original episode" at bounding box center [834, 102] width 73 height 12
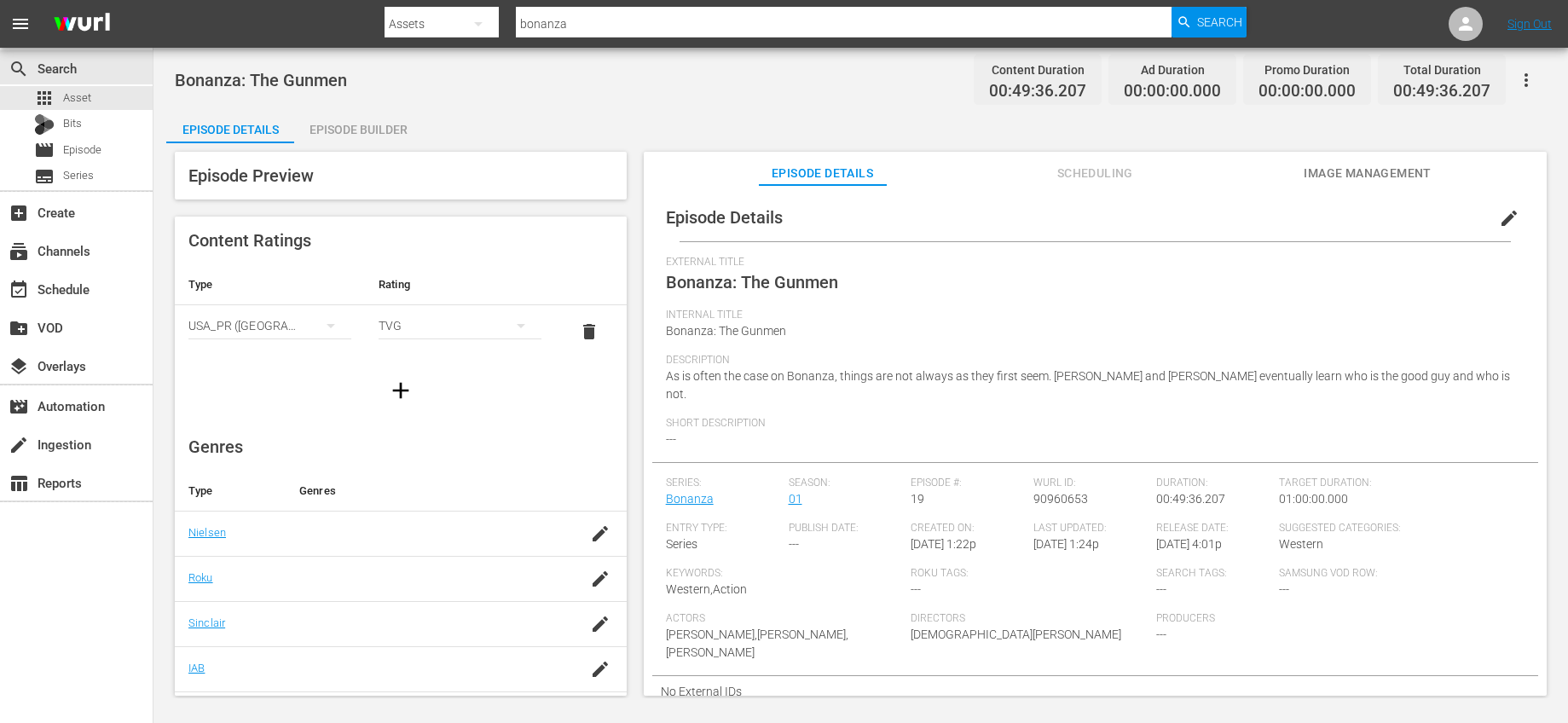
click at [1518, 75] on icon "button" at bounding box center [1526, 80] width 20 height 20
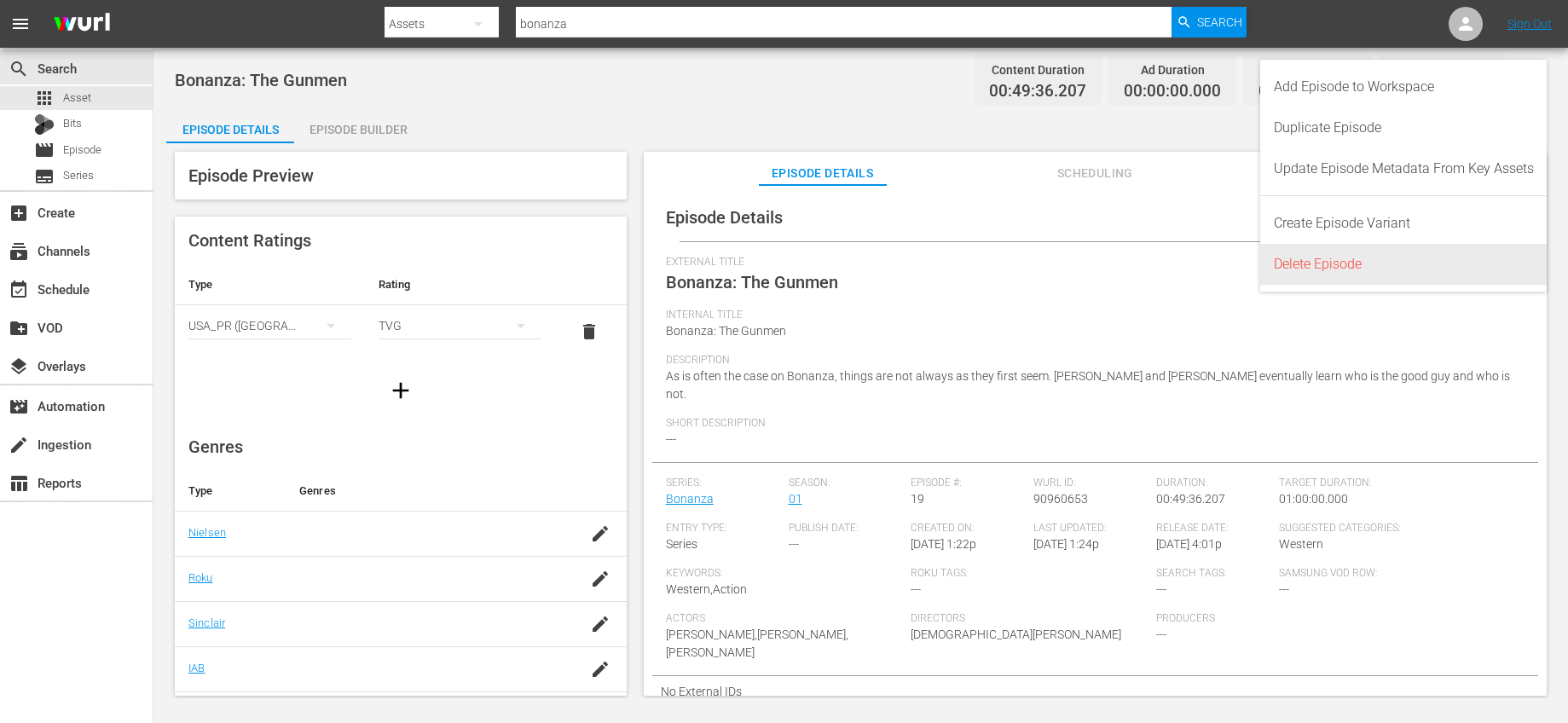
click at [1374, 256] on div "Delete Episode" at bounding box center [1404, 264] width 260 height 41
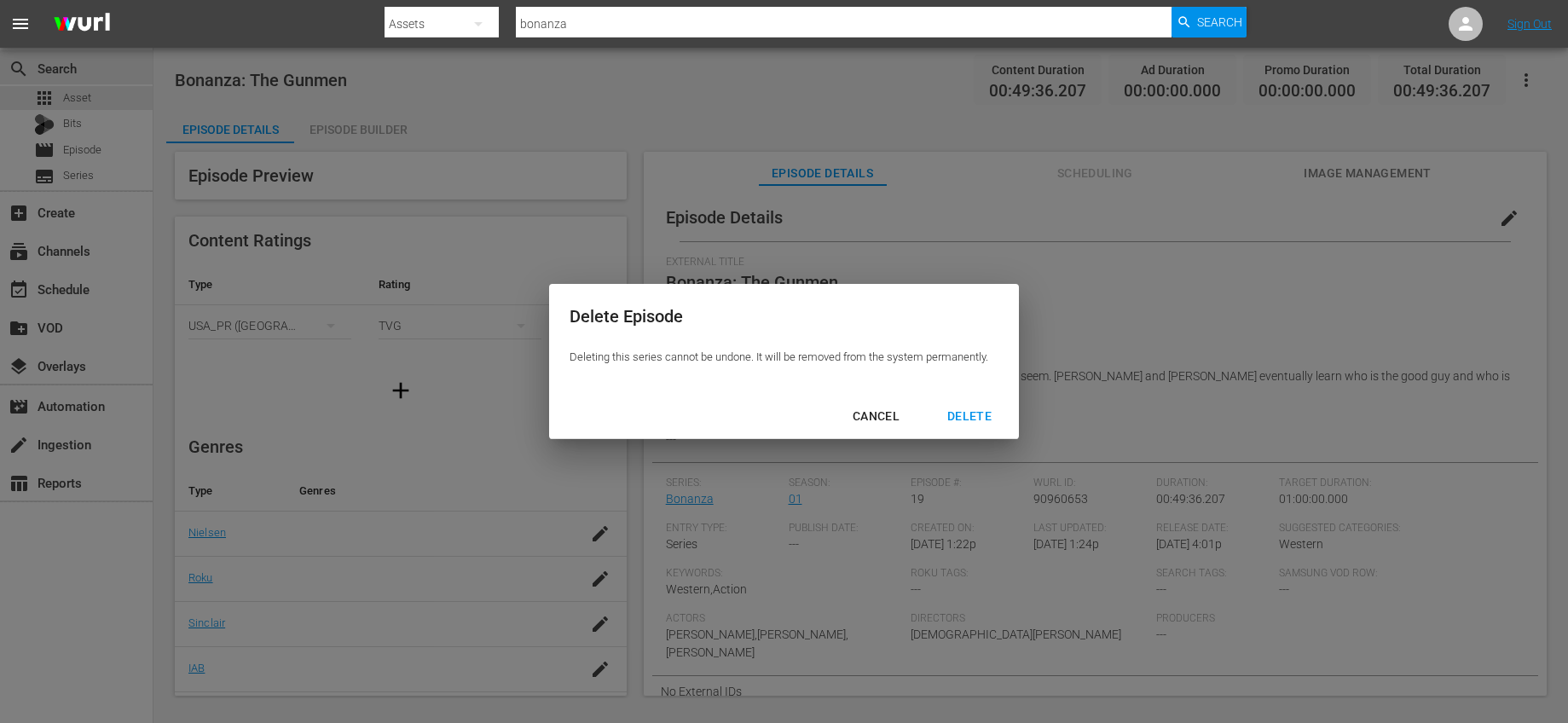
click at [946, 411] on div "DELETE" at bounding box center [969, 416] width 72 height 21
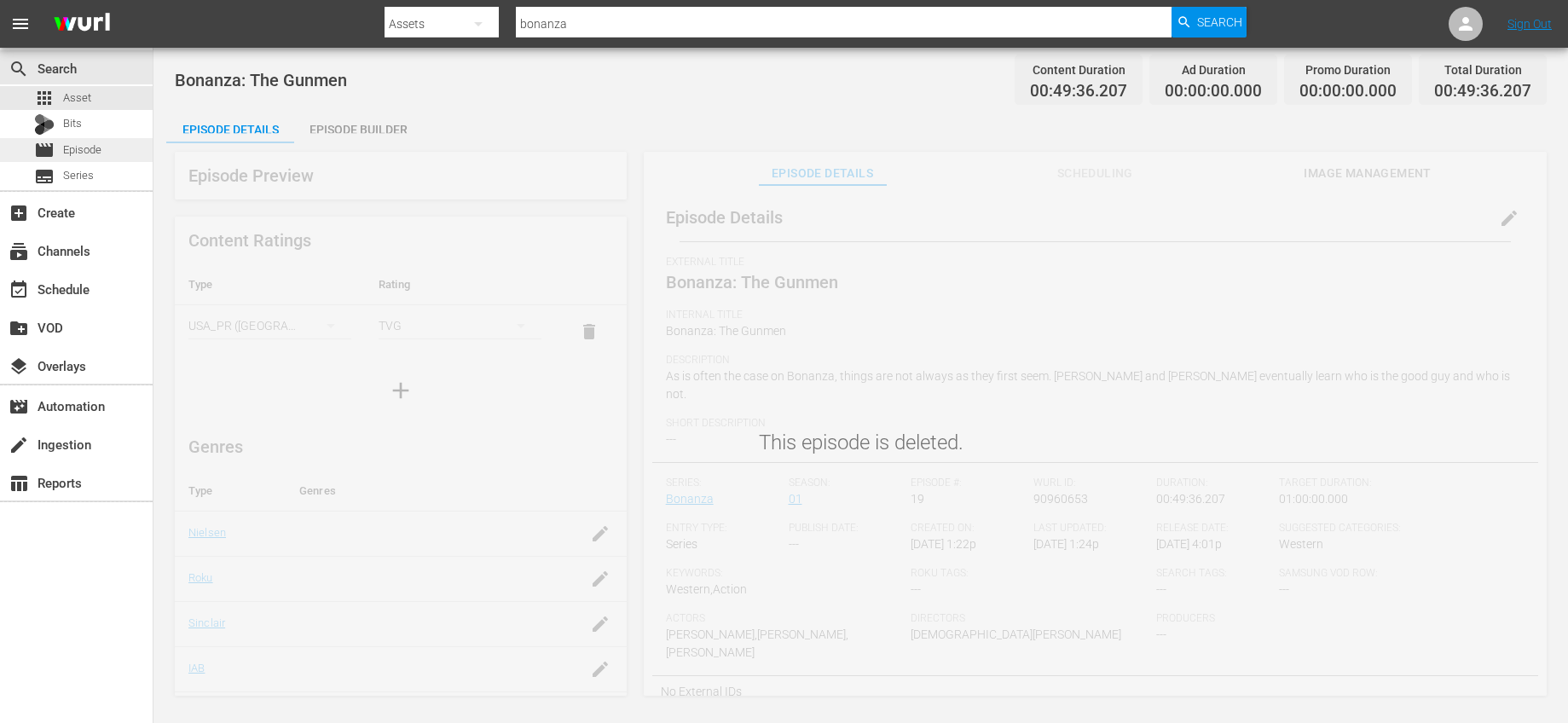
click at [113, 148] on div "movie Episode" at bounding box center [76, 150] width 152 height 24
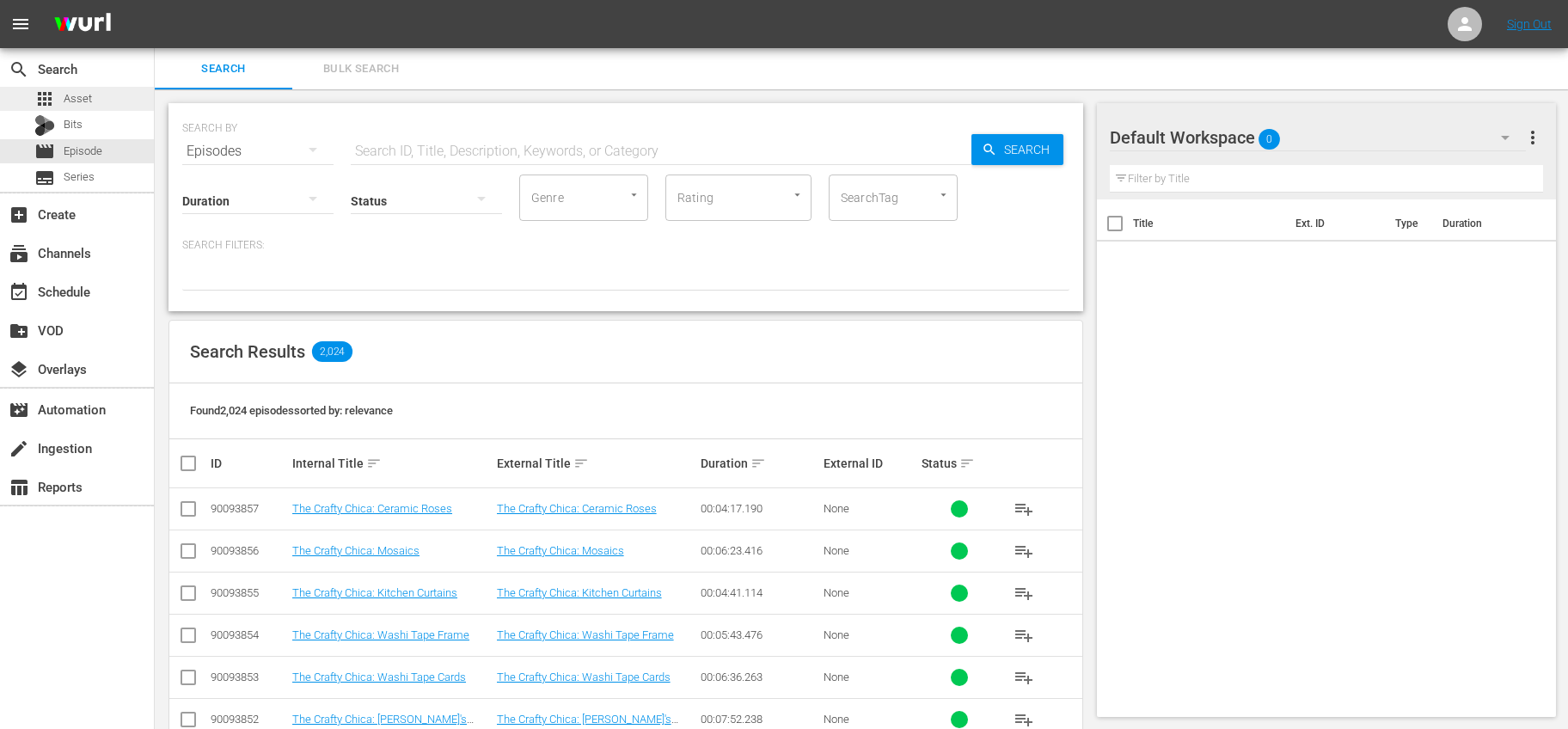
click at [60, 87] on div "apps Asset" at bounding box center [63, 99] width 58 height 24
